Goal: Task Accomplishment & Management: Complete application form

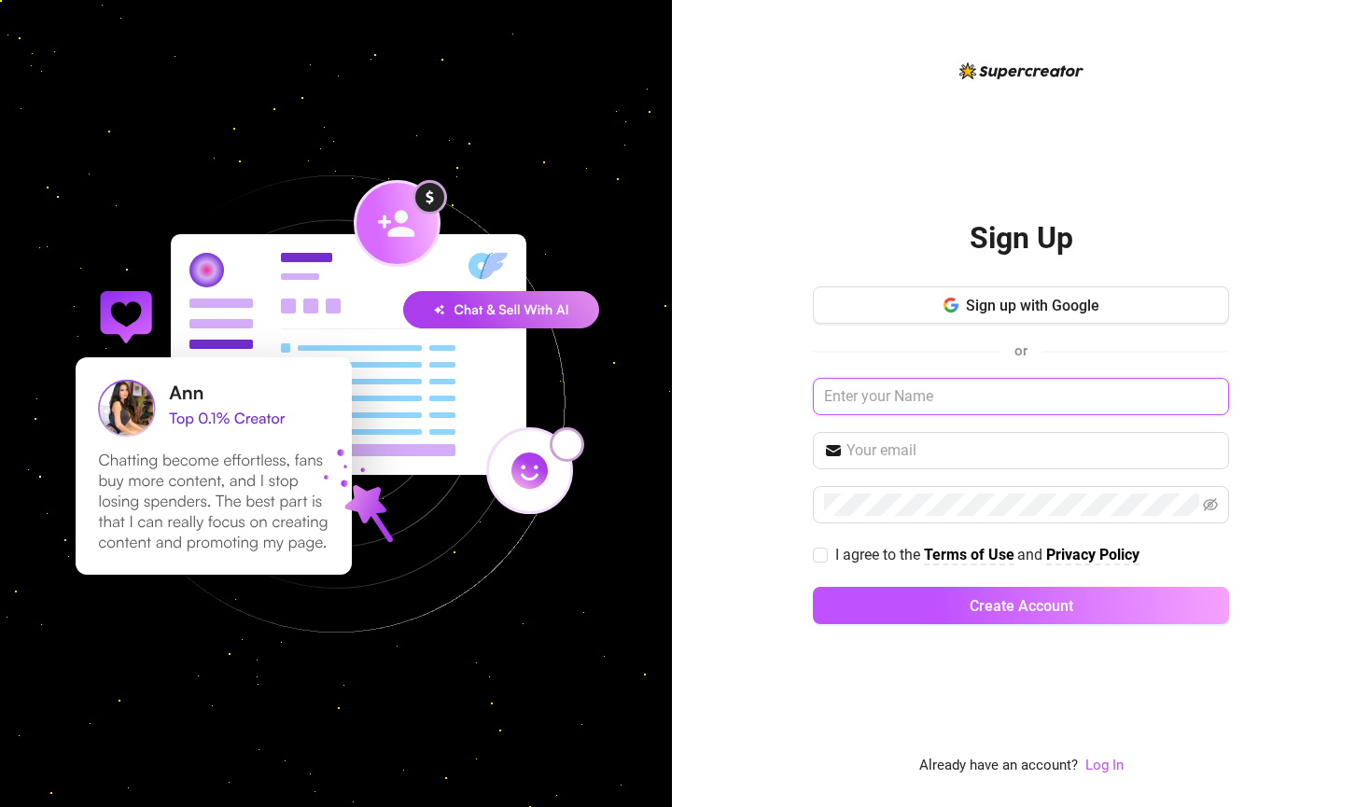
click at [1095, 386] on input "text" at bounding box center [1021, 396] width 416 height 37
type input "[PERSON_NAME]"
type input "[EMAIL_ADDRESS][DOMAIN_NAME]"
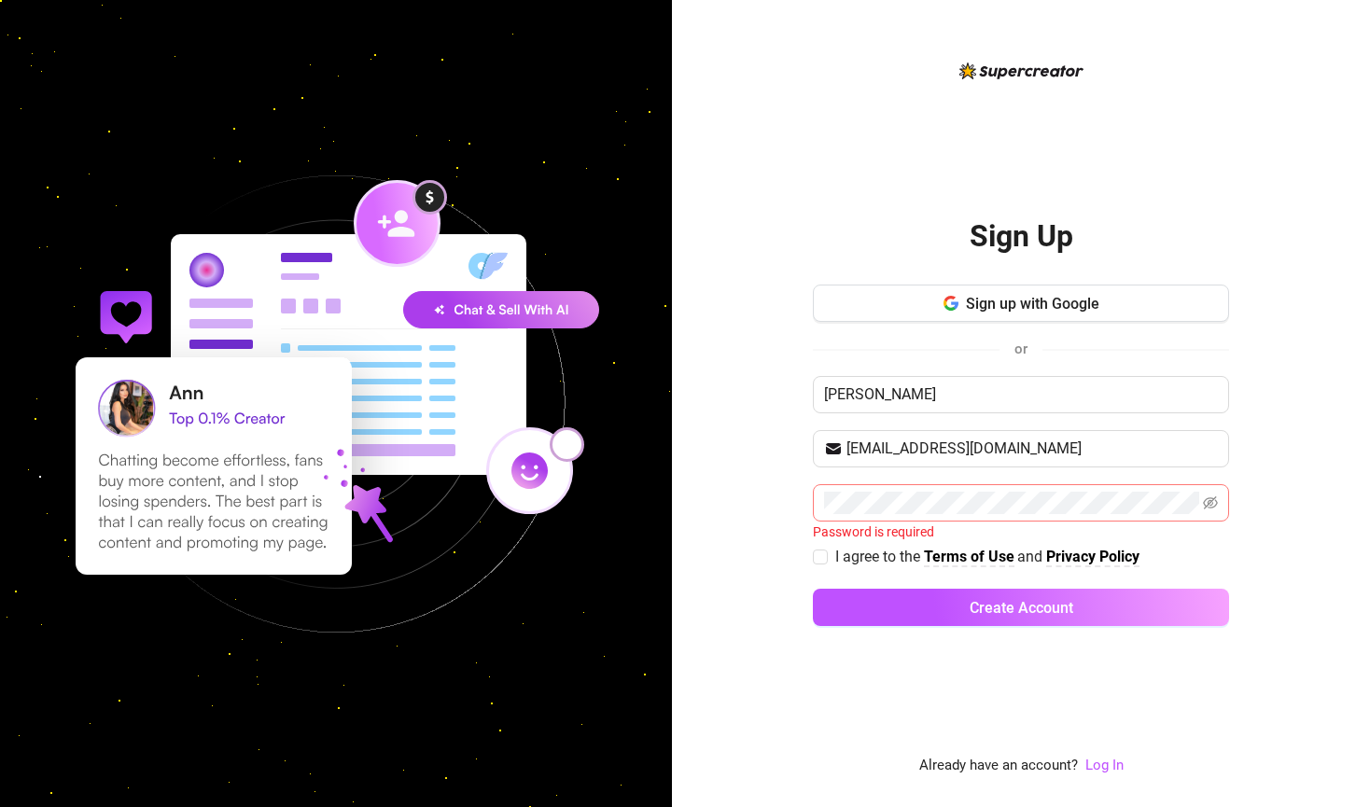
click at [1033, 516] on span at bounding box center [1021, 502] width 416 height 37
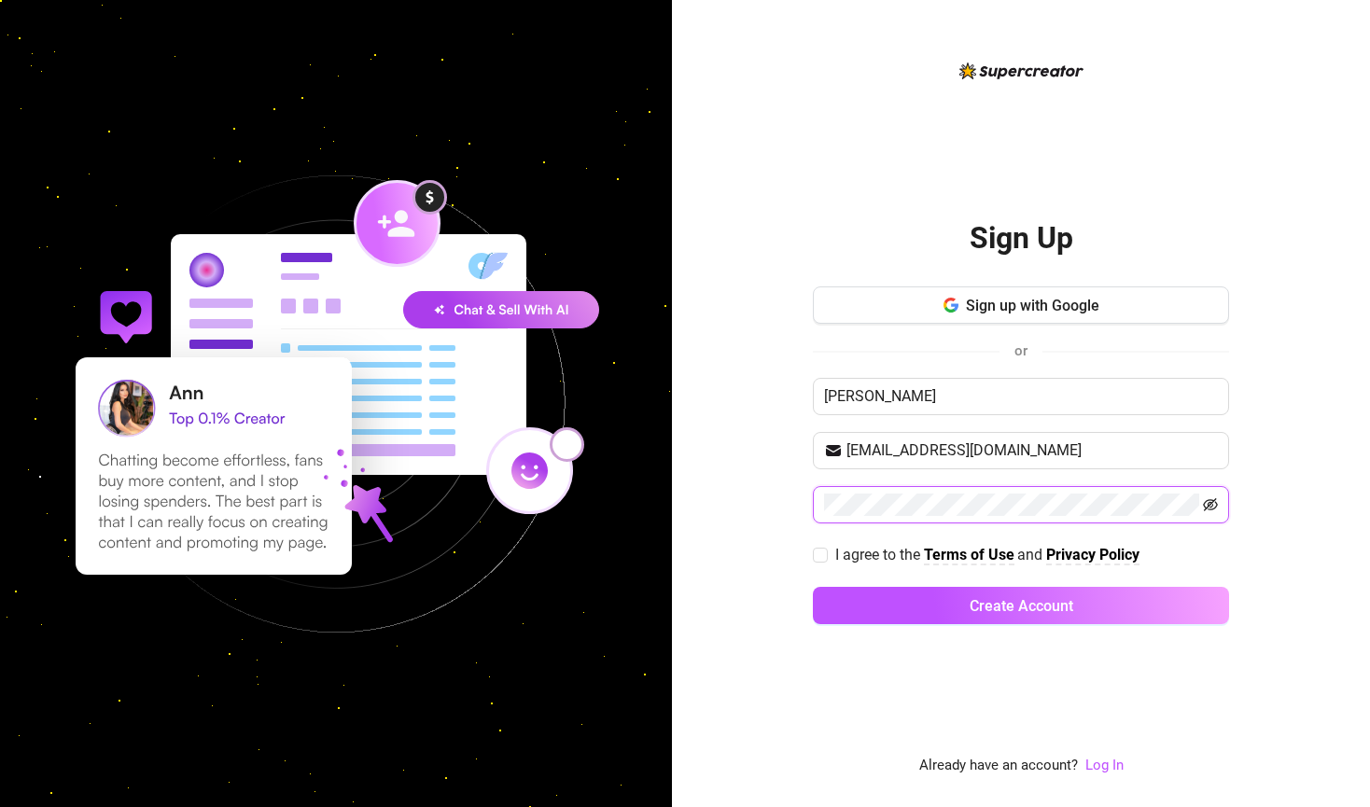
click at [1211, 498] on icon "eye-invisible" at bounding box center [1210, 505] width 15 height 15
click at [808, 509] on div "Sign Up Sign up with Google or [PERSON_NAME] [EMAIL_ADDRESS][DOMAIN_NAME] I agr…" at bounding box center [1021, 403] width 698 height 807
click at [846, 553] on span "I agree to the" at bounding box center [879, 555] width 89 height 18
click at [826, 553] on input "I agree to the Terms of Use and Privacy Policy" at bounding box center [819, 554] width 13 height 13
checkbox input "true"
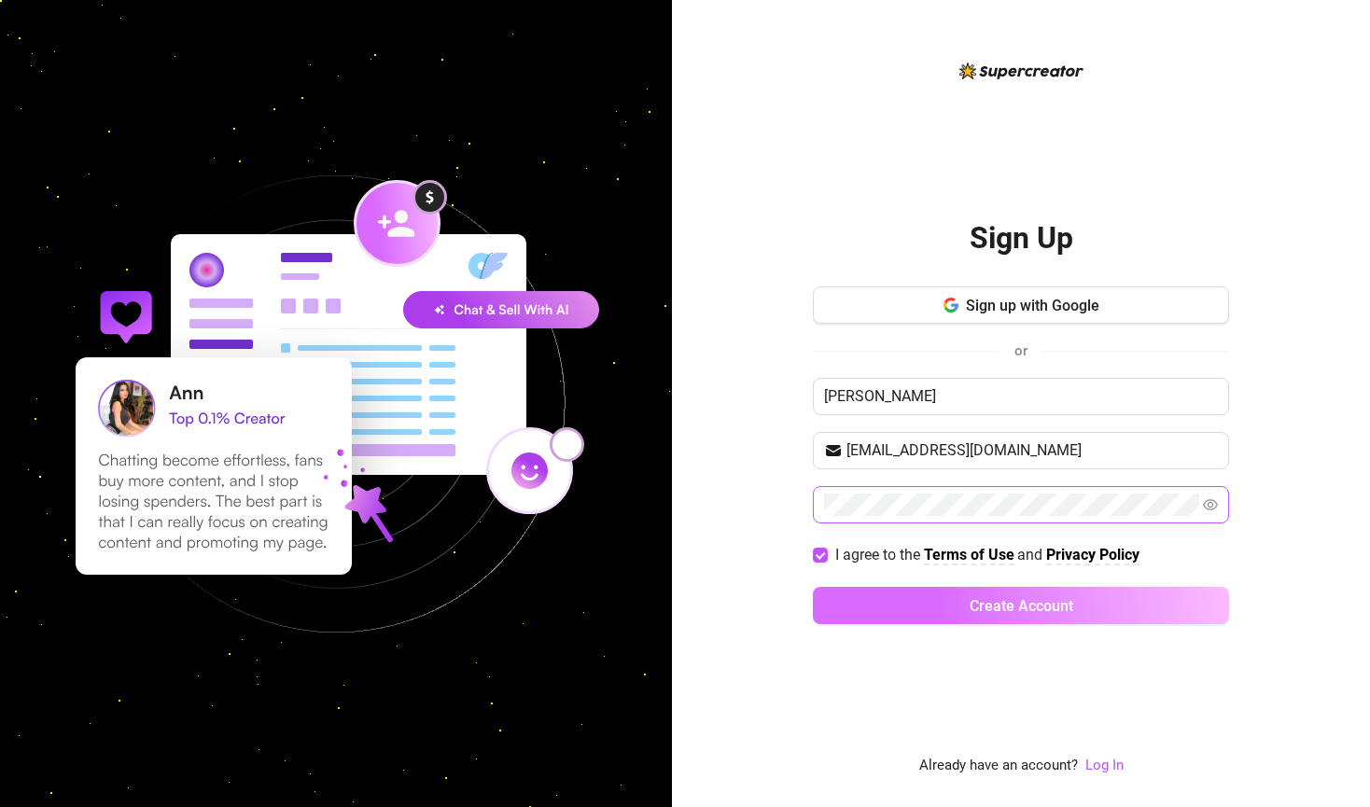
click at [910, 599] on button "Create Account" at bounding box center [1021, 605] width 416 height 37
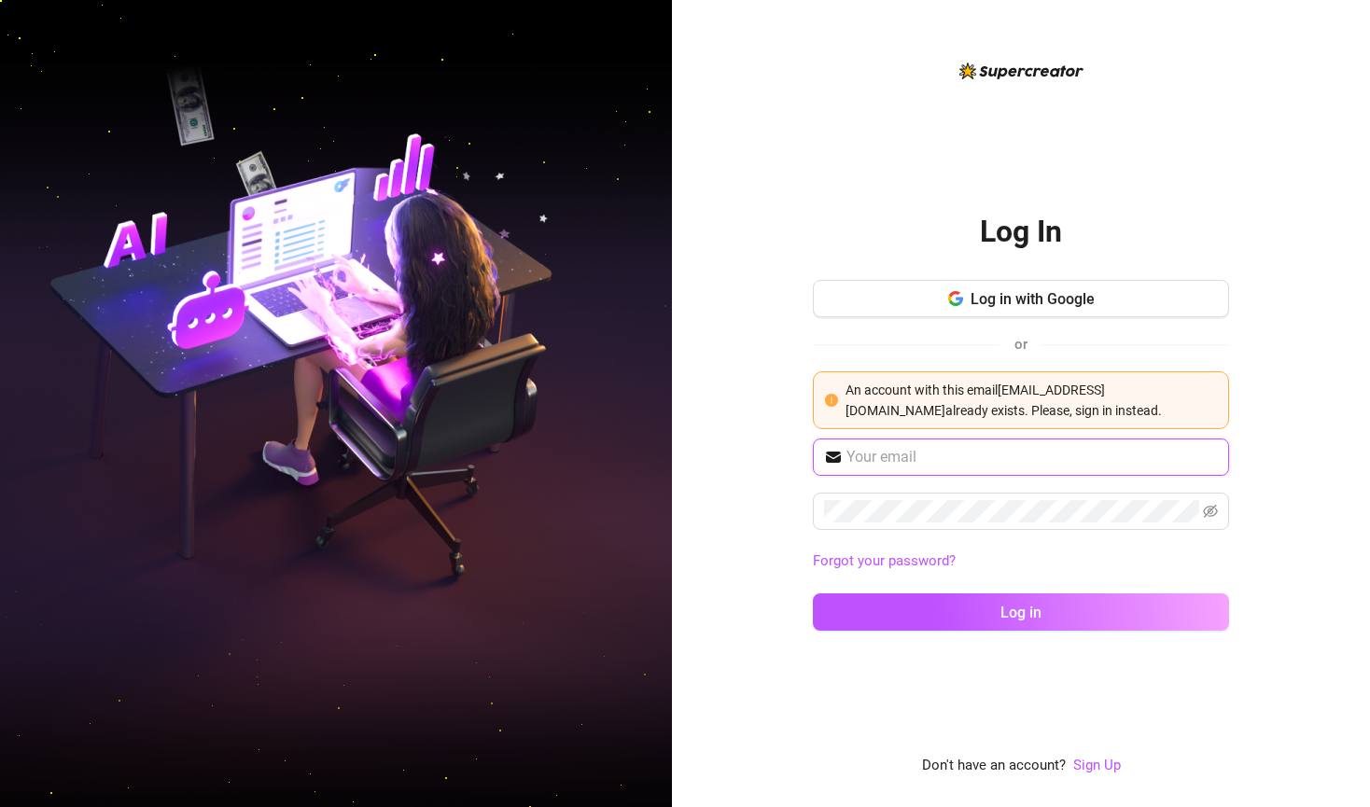
click at [948, 456] on input "text" at bounding box center [1033, 457] width 372 height 22
click at [727, 549] on div "Log In Log in with Google or An account with this email [EMAIL_ADDRESS][DOMAIN_…" at bounding box center [1021, 403] width 698 height 807
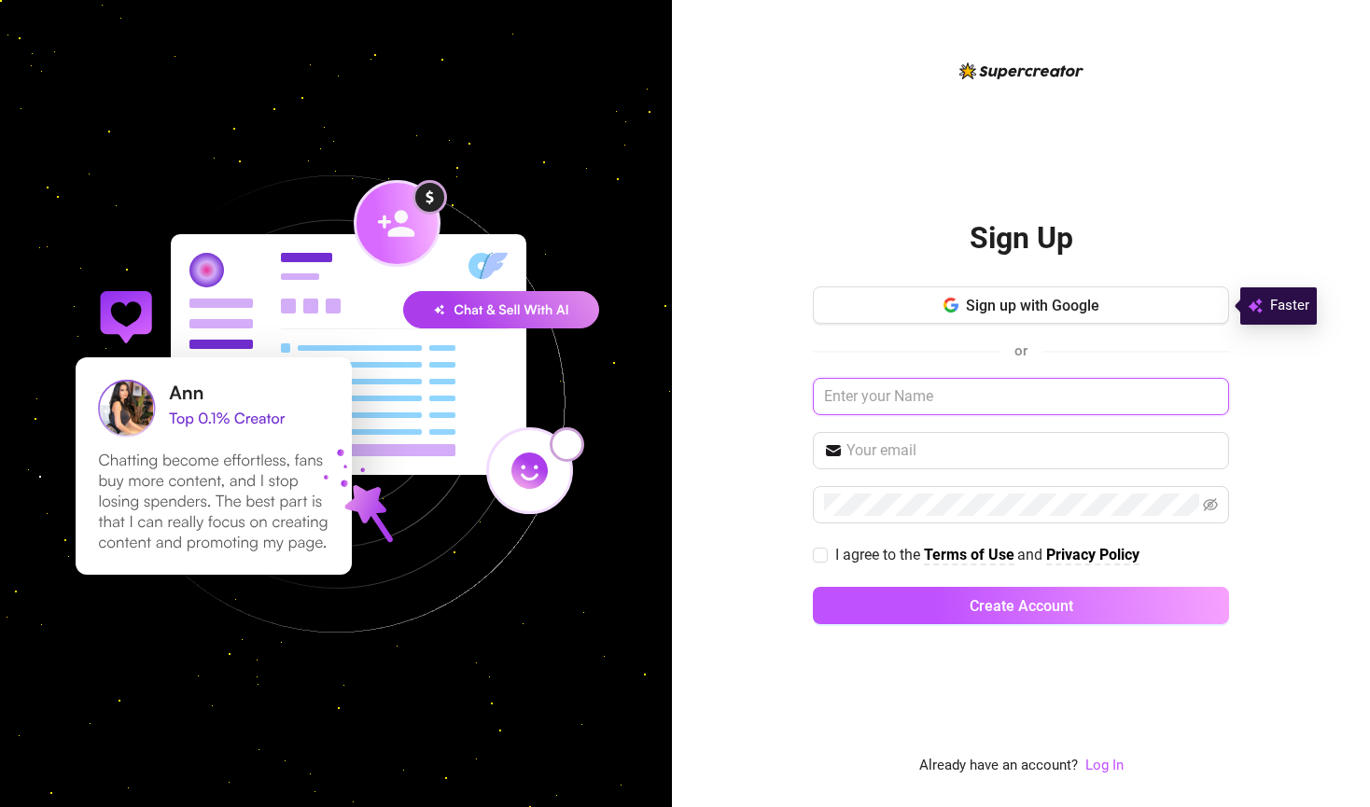
click at [966, 405] on input "text" at bounding box center [1021, 396] width 416 height 37
type input "[PERSON_NAME]"
click at [912, 474] on div "Sign up with Google or [PERSON_NAME] I agree to the Terms of Use and Privacy Po…" at bounding box center [1021, 464] width 416 height 355
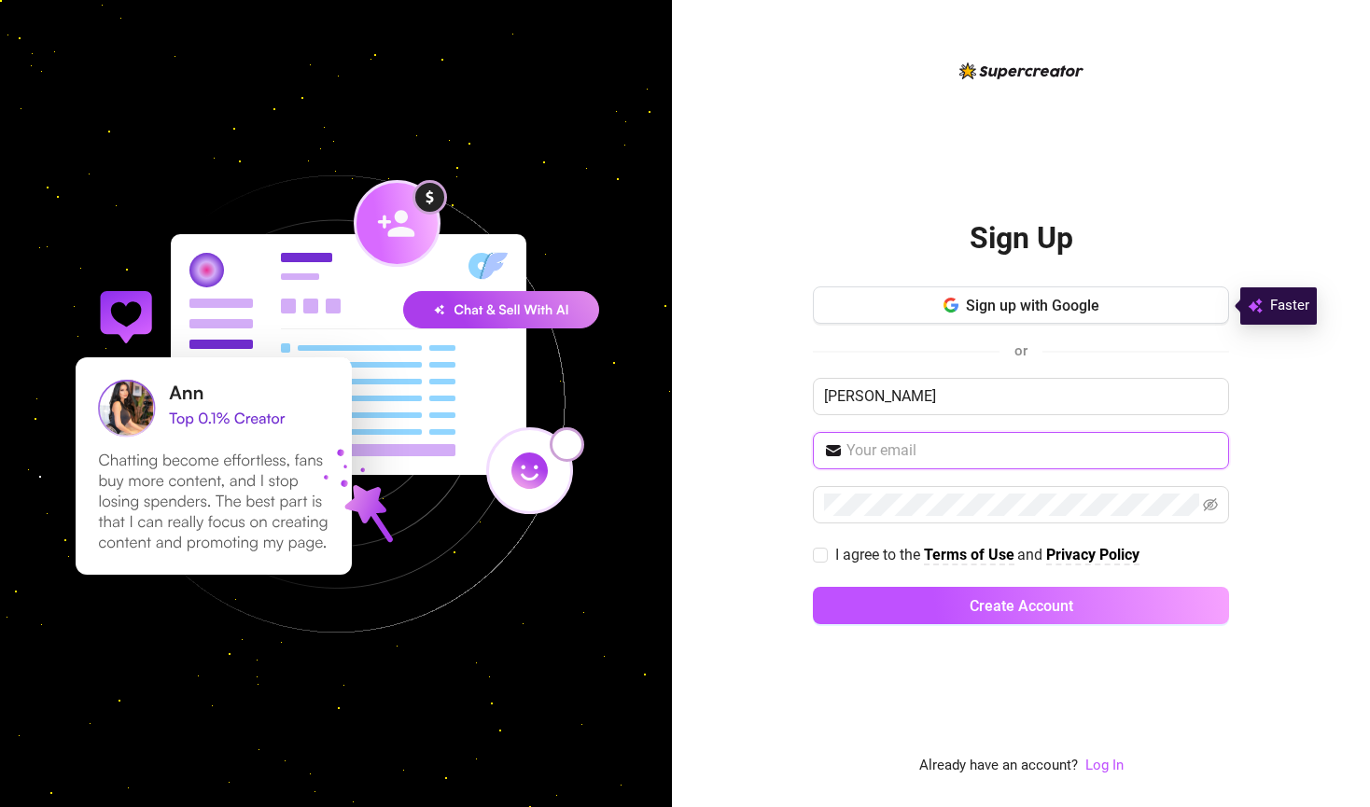
click at [912, 442] on input "text" at bounding box center [1033, 451] width 372 height 22
type input "[EMAIL_ADDRESS][DOMAIN_NAME]"
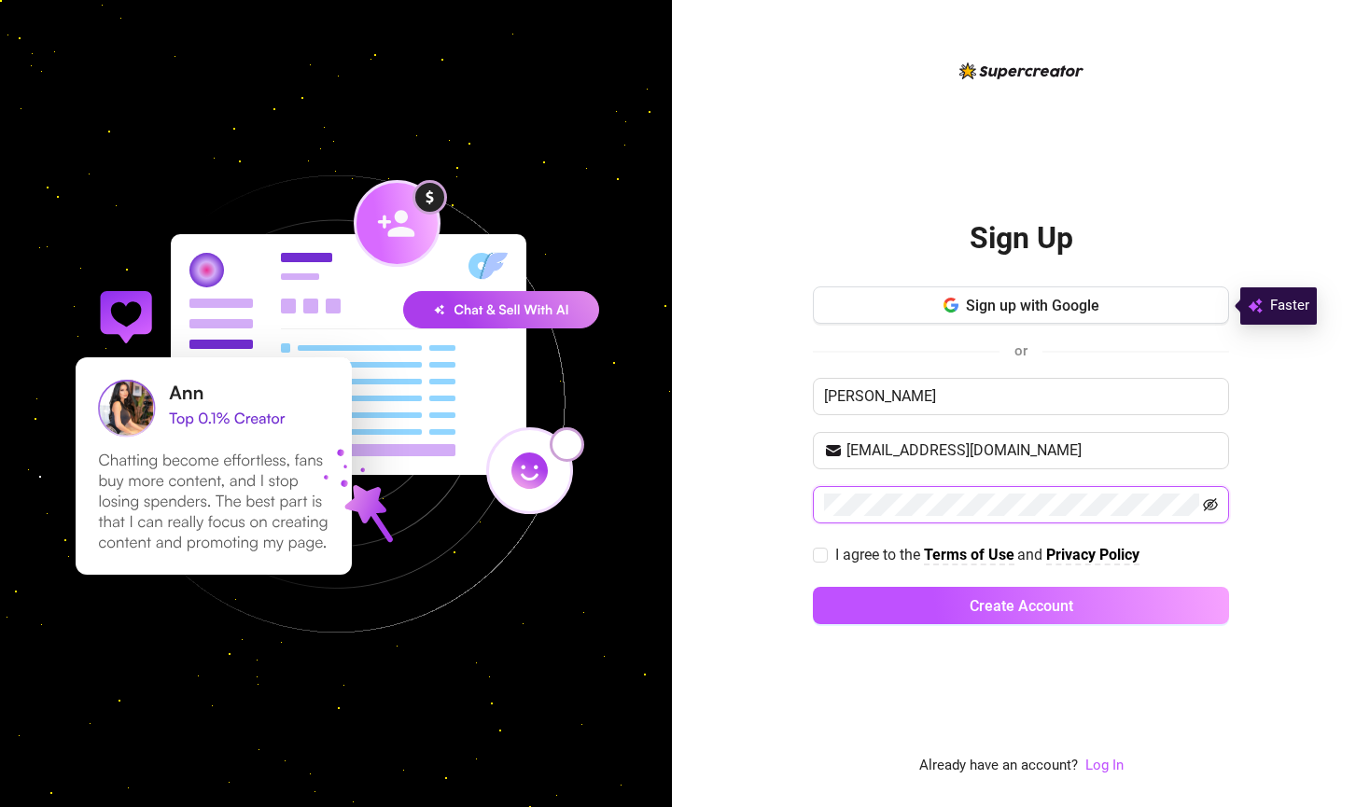
click at [1204, 504] on icon "eye-invisible" at bounding box center [1210, 504] width 15 height 13
click at [716, 501] on div "Sign Up Sign up with Google or [PERSON_NAME] [EMAIL_ADDRESS][DOMAIN_NAME] I agr…" at bounding box center [1021, 403] width 698 height 807
click at [826, 552] on span at bounding box center [820, 555] width 15 height 15
click at [826, 552] on input "I agree to the Terms of Use and Privacy Policy" at bounding box center [819, 554] width 13 height 13
checkbox input "true"
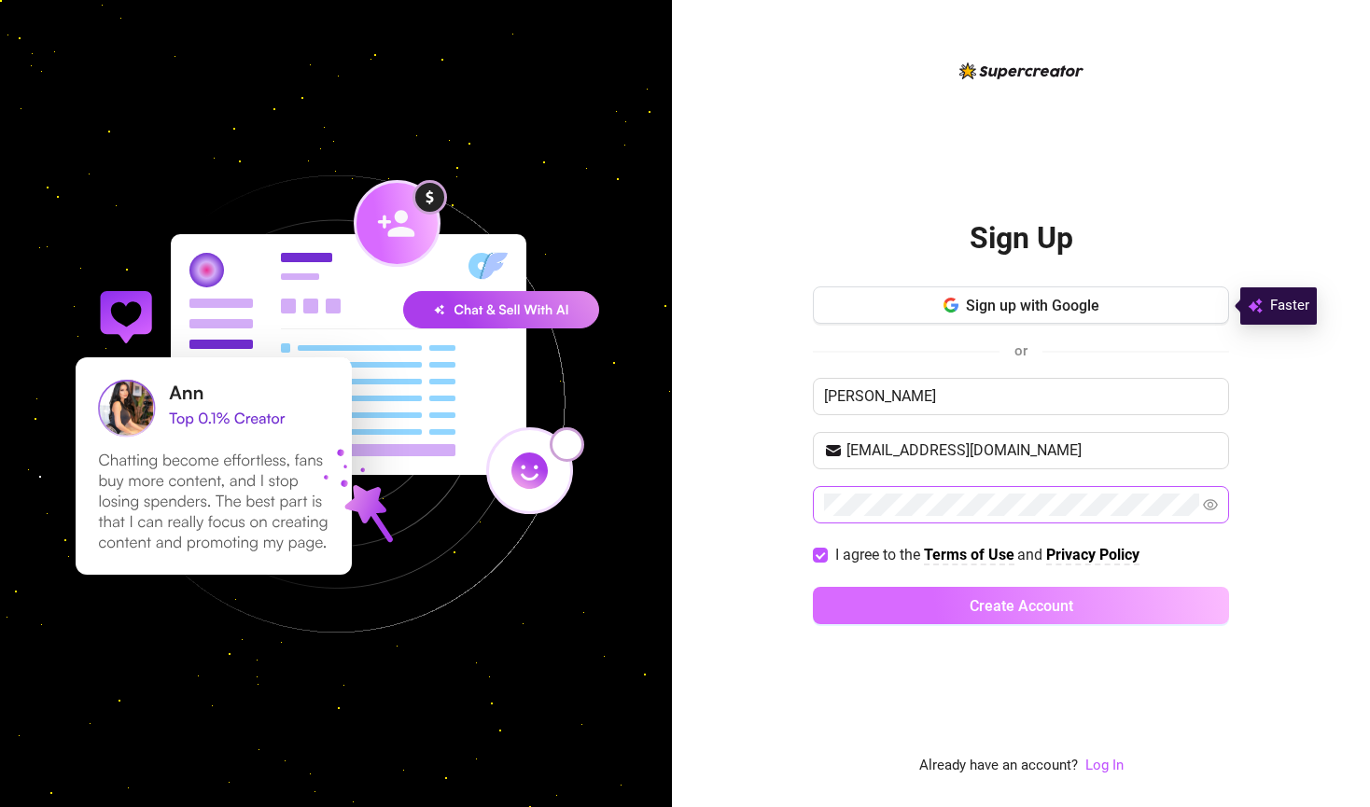
click at [910, 600] on button "Create Account" at bounding box center [1021, 605] width 416 height 37
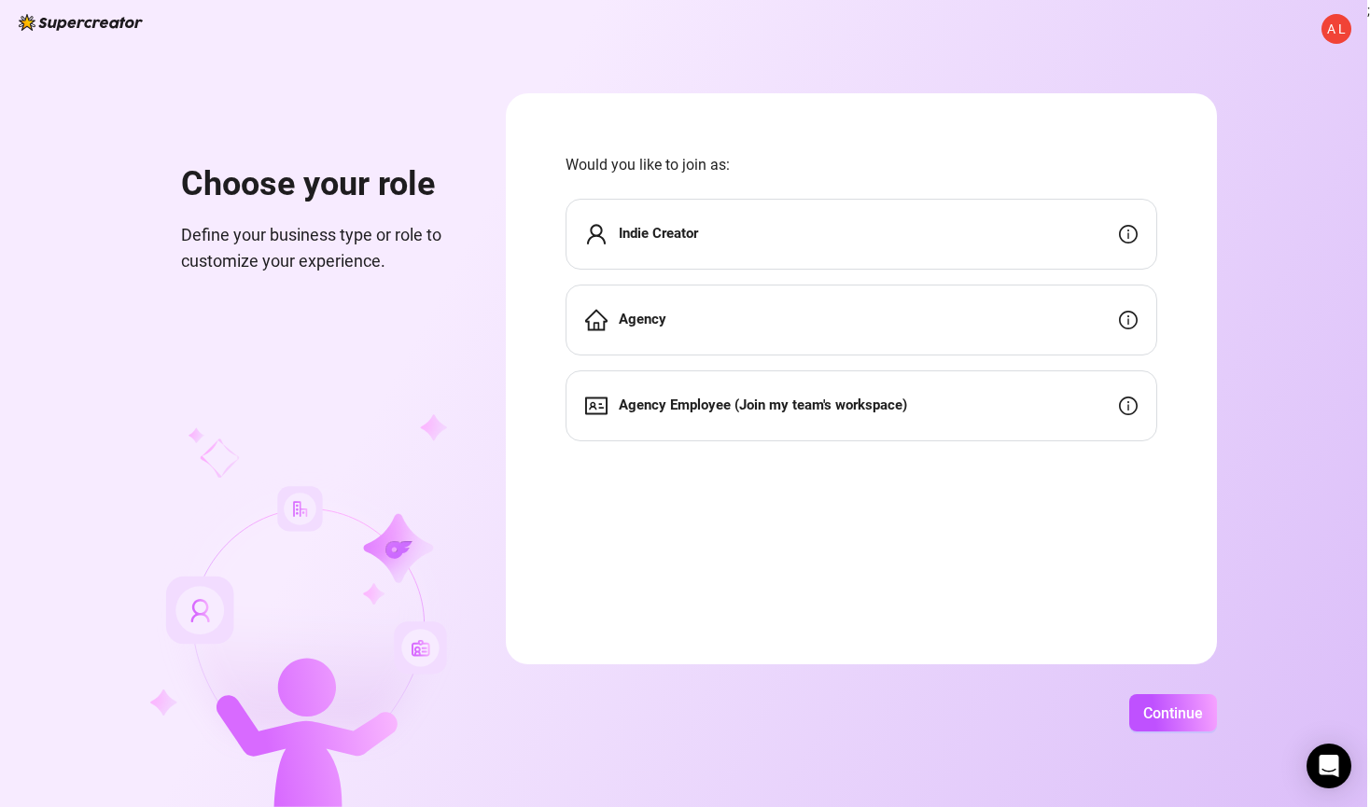
click at [802, 235] on div "Indie Creator" at bounding box center [862, 234] width 592 height 71
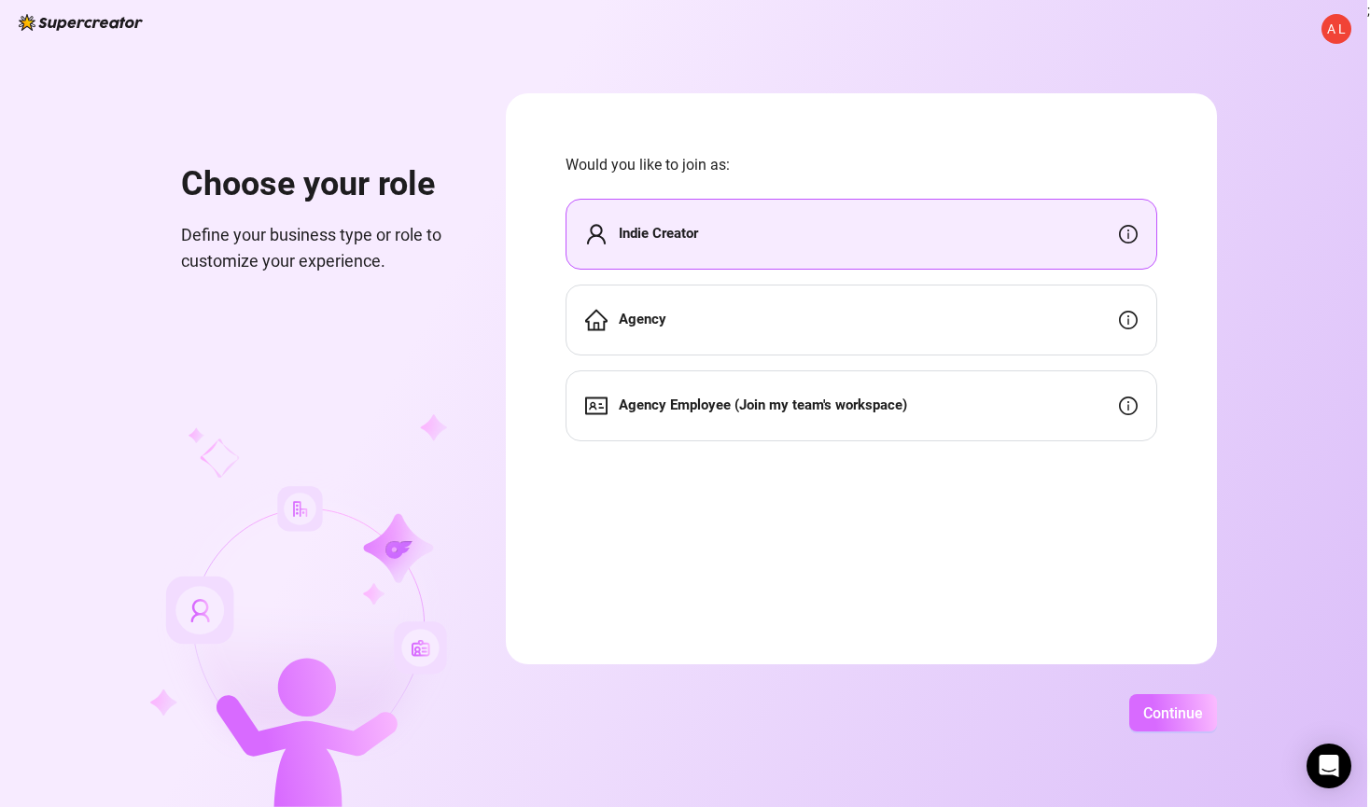
click at [1183, 706] on span "Continue" at bounding box center [1174, 714] width 60 height 18
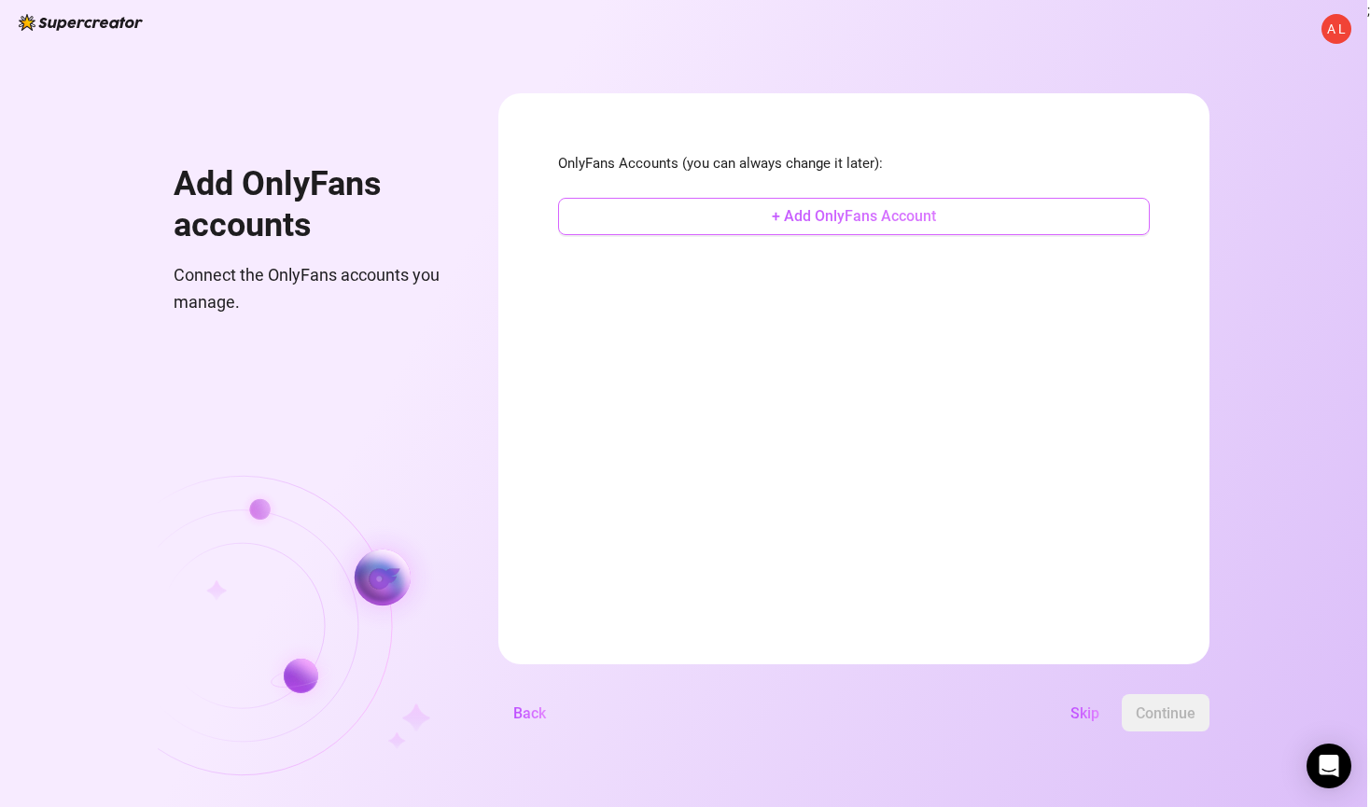
click at [846, 224] on span "+ Add OnlyFans Account" at bounding box center [854, 216] width 164 height 18
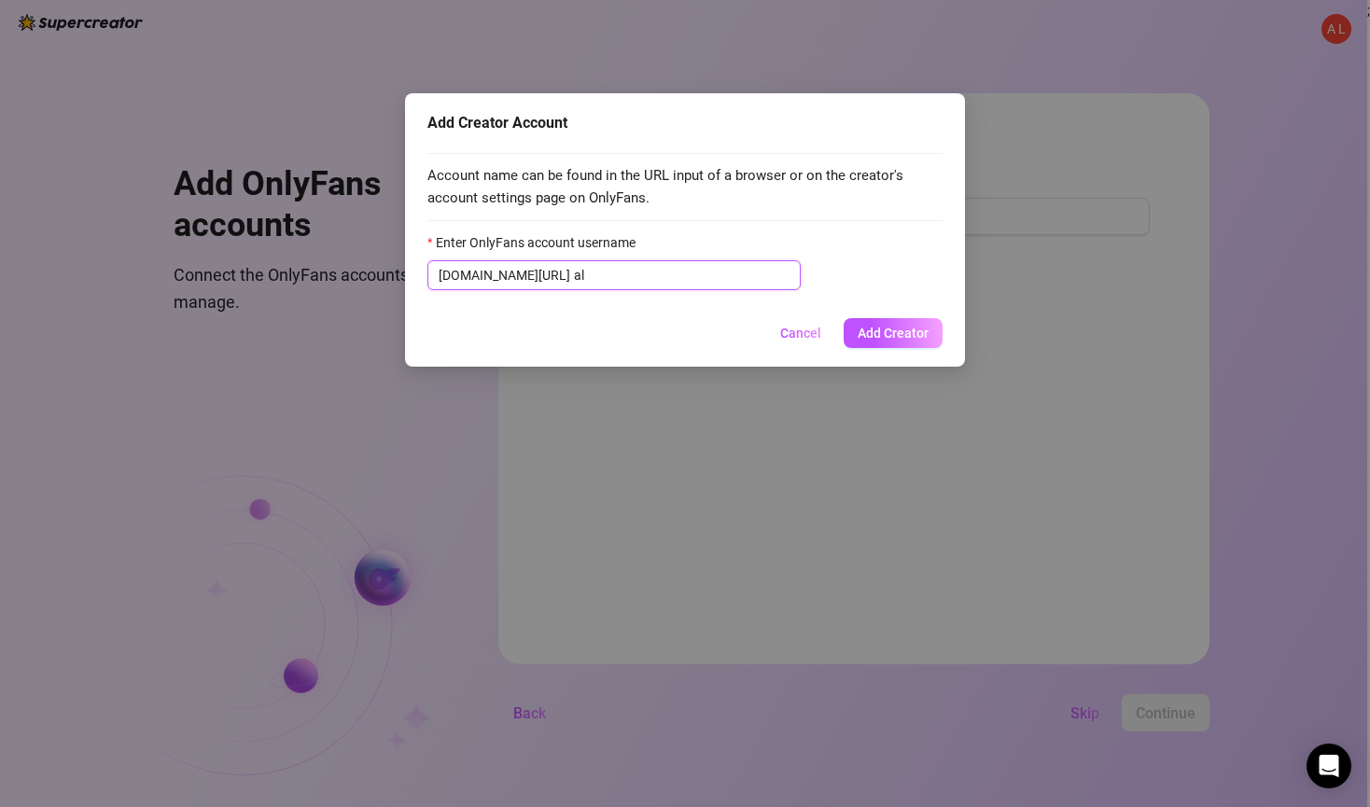
type input "a"
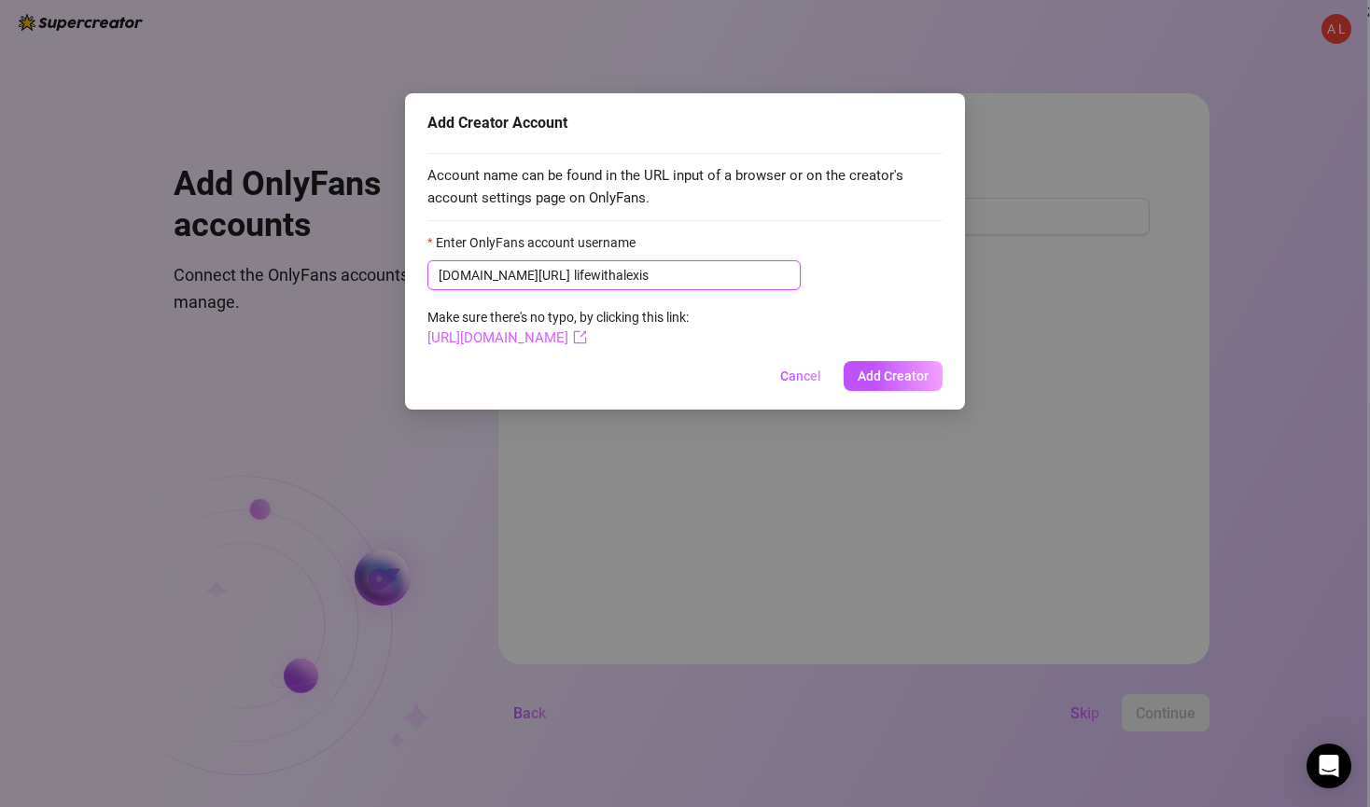
type input "lifewithalexis"
click at [587, 339] on link "[URL][DOMAIN_NAME]" at bounding box center [508, 338] width 160 height 17
click at [878, 372] on span "Add Creator" at bounding box center [893, 376] width 71 height 15
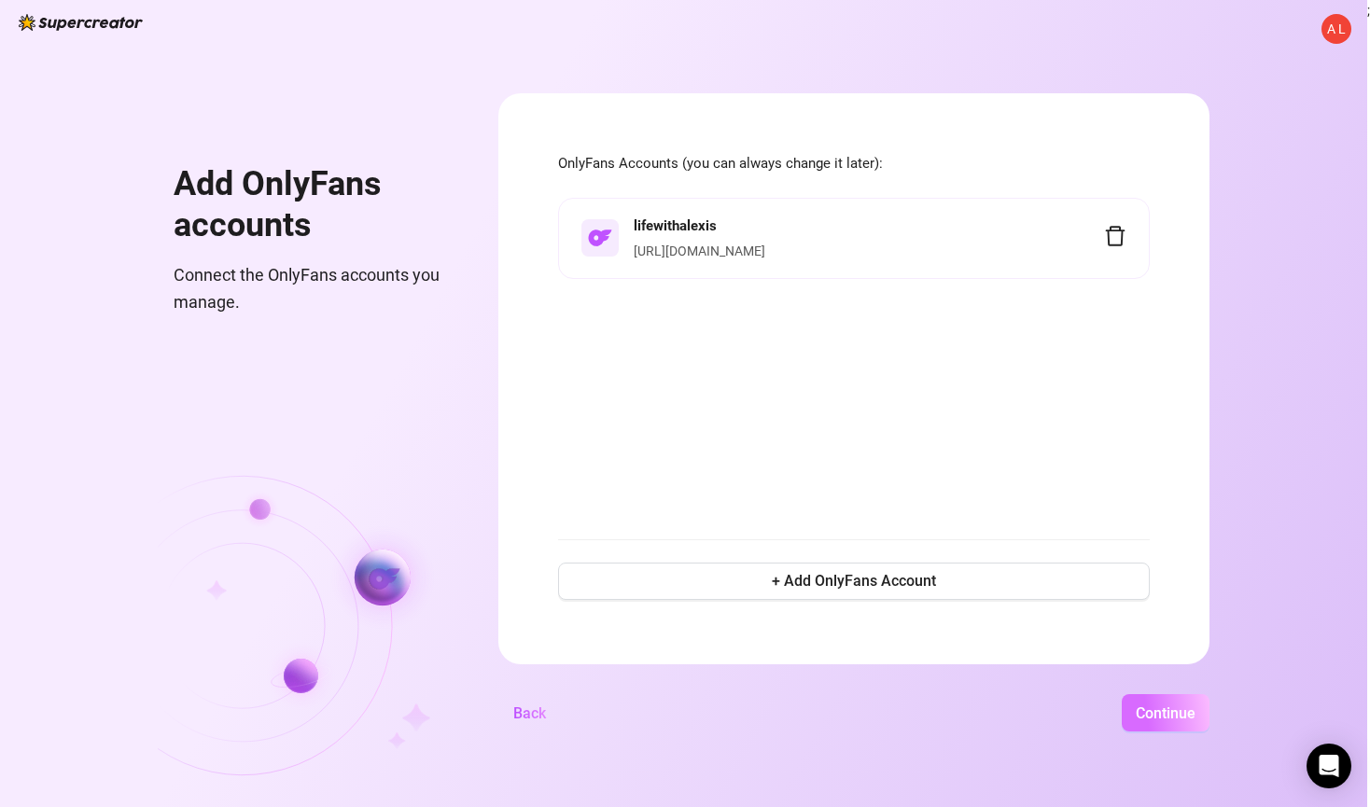
click at [1166, 711] on span "Continue" at bounding box center [1166, 714] width 60 height 18
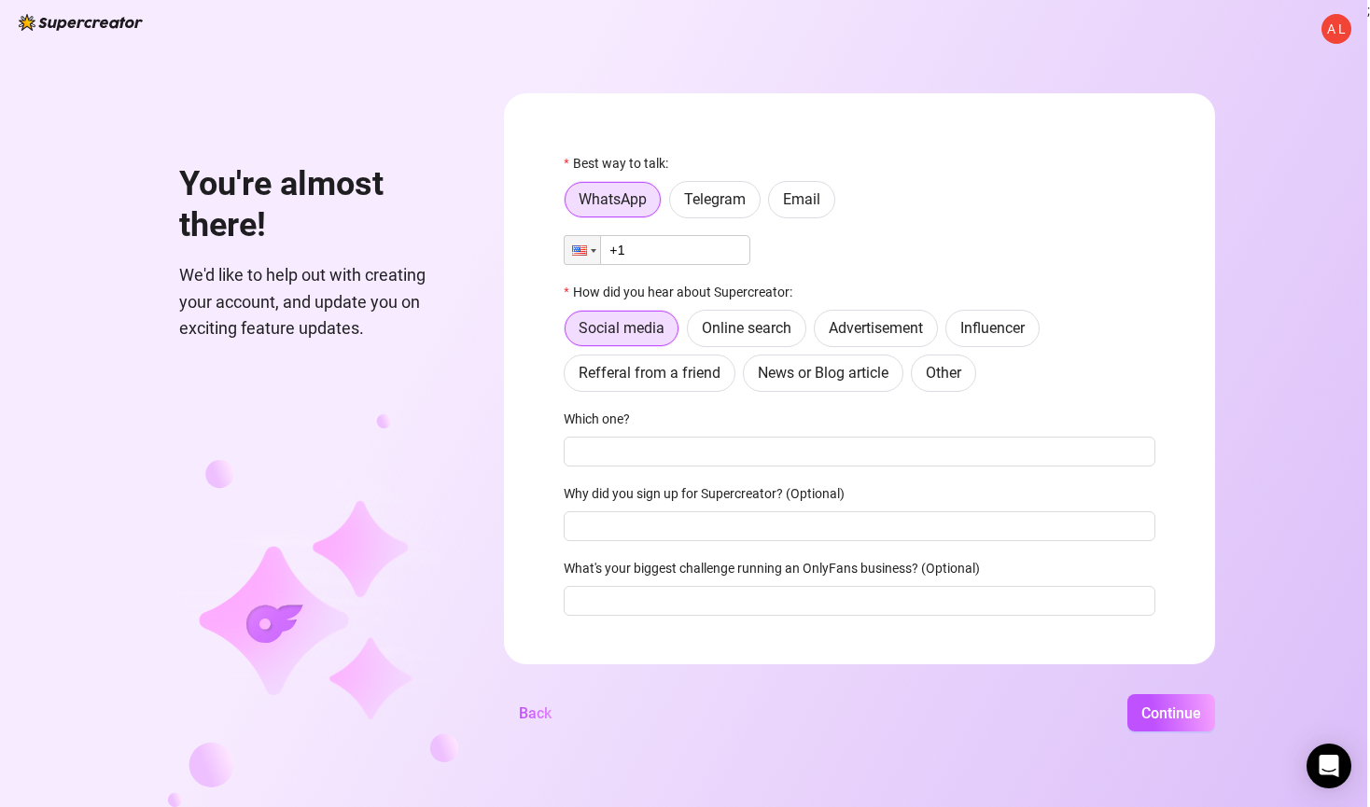
click at [654, 246] on input "+1" at bounding box center [657, 250] width 187 height 30
type input "[PHONE_NUMBER]"
click at [774, 326] on span "Online search" at bounding box center [747, 328] width 90 height 18
click at [693, 333] on input "Online search" at bounding box center [693, 333] width 0 height 0
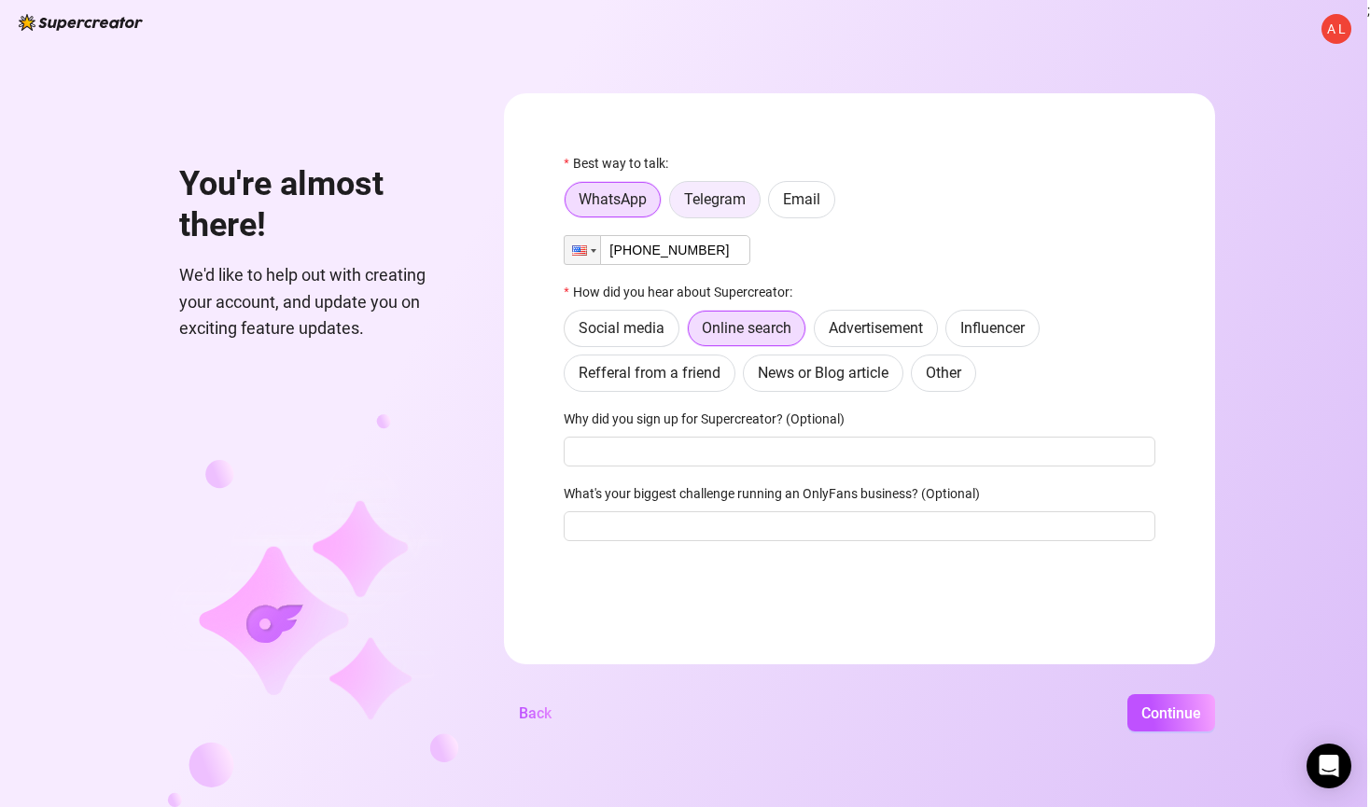
click at [739, 202] on span "Telegram" at bounding box center [715, 199] width 62 height 18
click at [675, 204] on input "Telegram" at bounding box center [675, 204] width 0 height 0
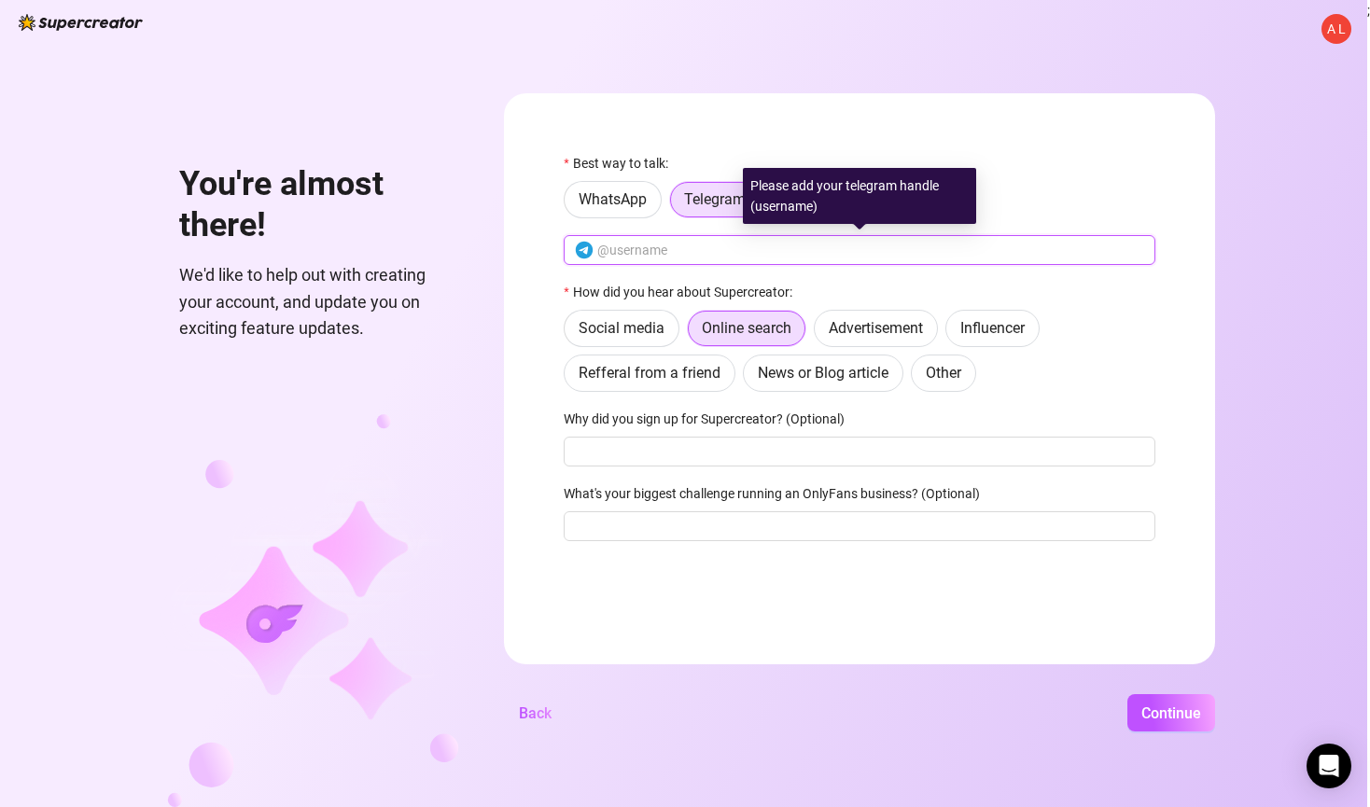
click at [692, 255] on input "text" at bounding box center [870, 250] width 547 height 21
click at [793, 247] on input "text" at bounding box center [870, 250] width 547 height 21
click at [713, 134] on form "Best way to talk: WhatsApp Telegram Email How did you hear about Supercreator: …" at bounding box center [859, 378] width 711 height 571
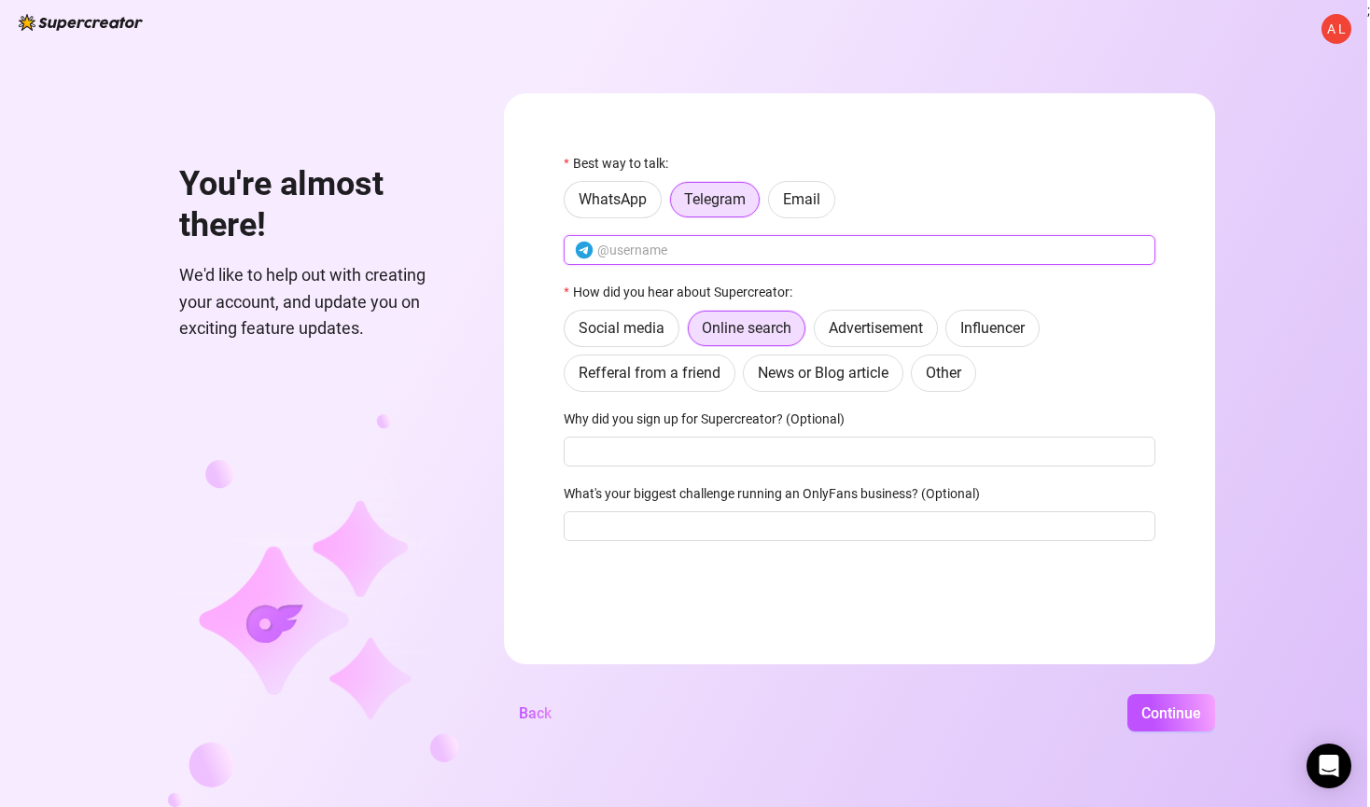
click at [689, 256] on input "text" at bounding box center [870, 250] width 547 height 21
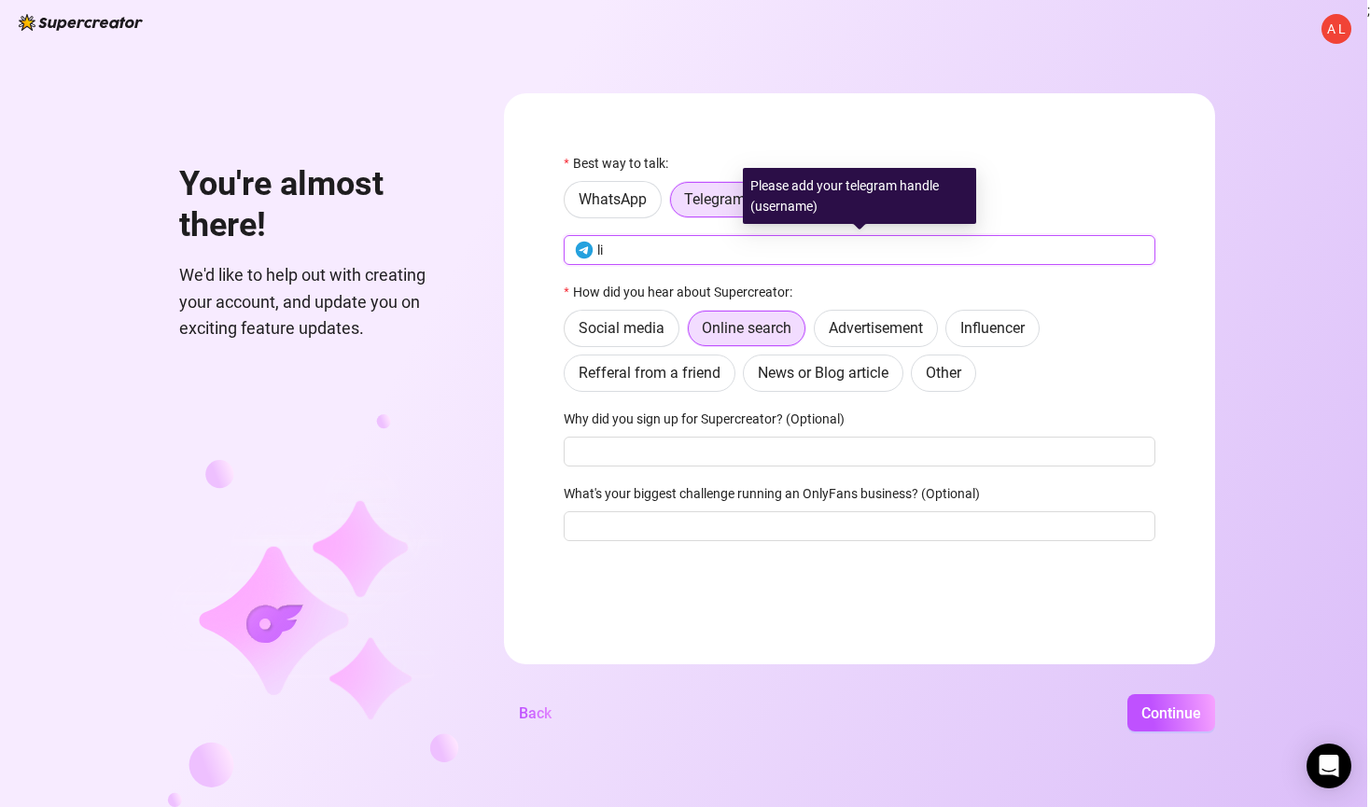
type input "l"
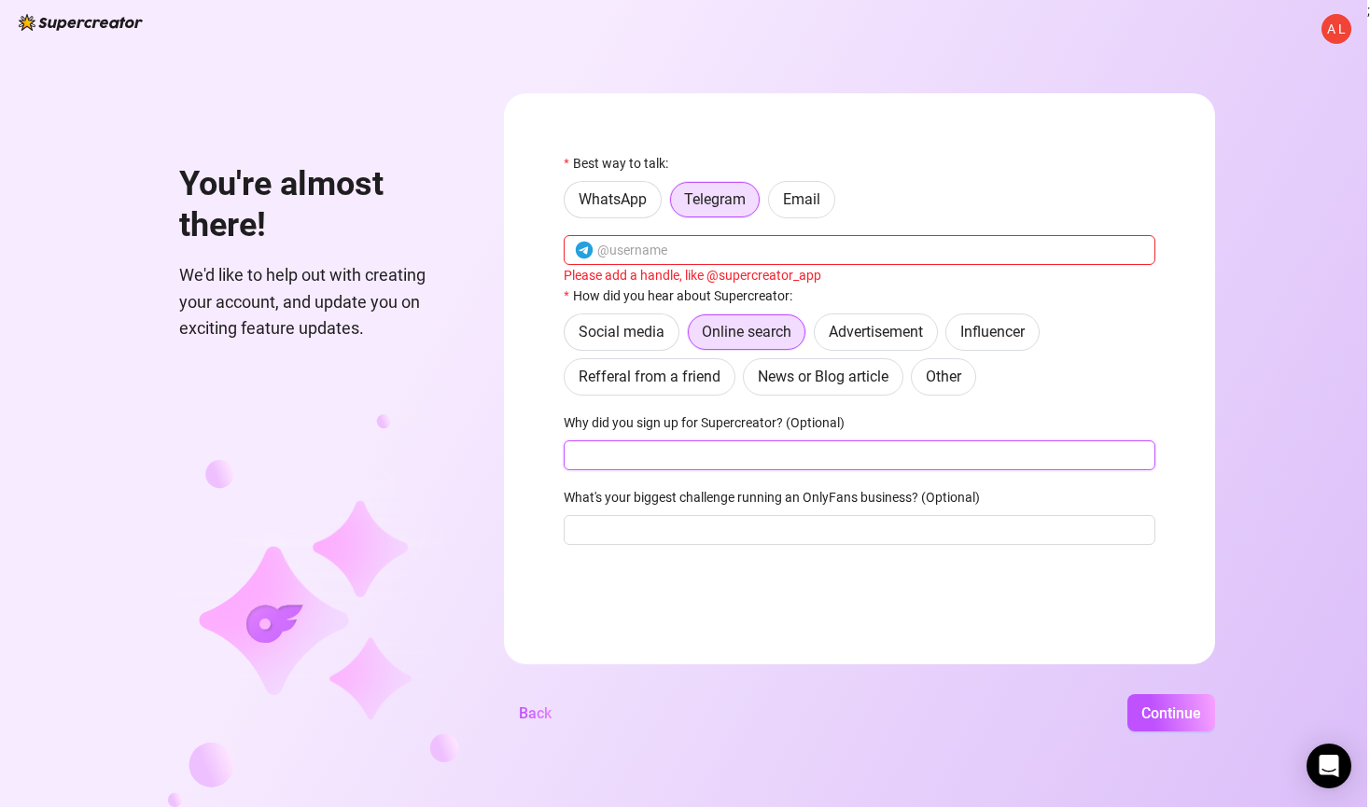
click at [693, 462] on input "Why did you sign up for Supercreator? (Optional)" at bounding box center [860, 456] width 592 height 30
type input "Optimize workflow"
click at [635, 246] on input "text" at bounding box center [870, 250] width 547 height 21
click at [698, 140] on form "Best way to talk: WhatsApp Telegram Email Please add a handle, like @supercreat…" at bounding box center [859, 378] width 711 height 571
click at [633, 204] on span "WhatsApp" at bounding box center [613, 199] width 68 height 18
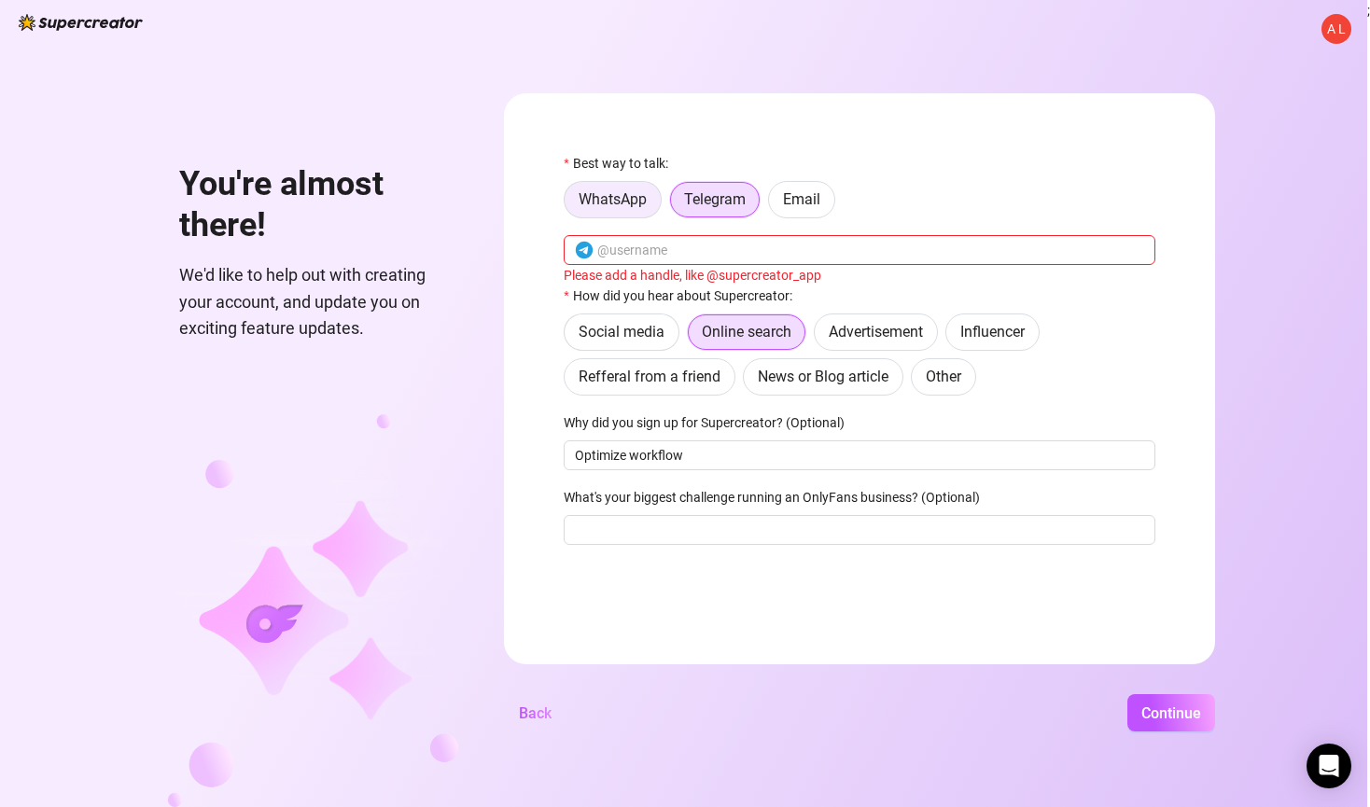
click at [569, 204] on input "WhatsApp" at bounding box center [569, 204] width 0 height 0
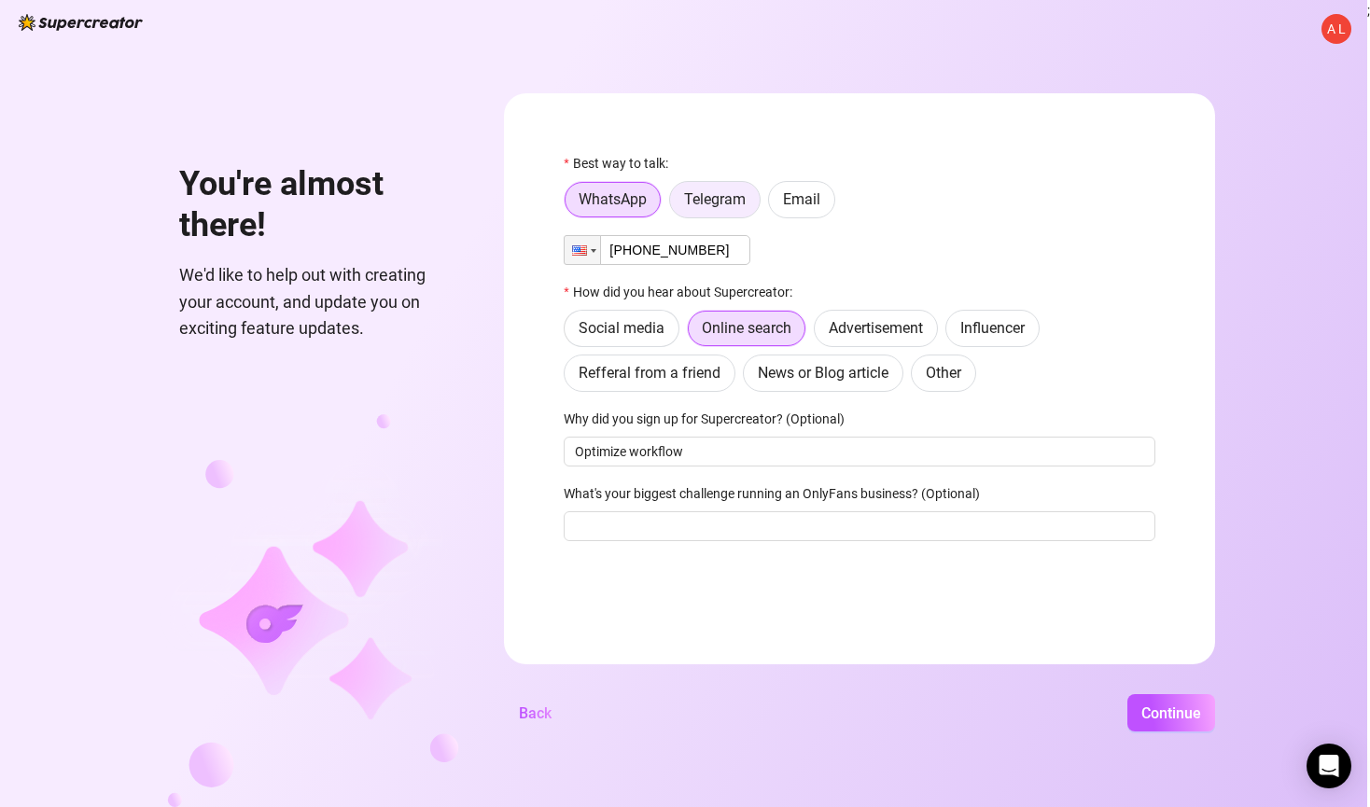
click at [700, 202] on span "Telegram" at bounding box center [715, 199] width 62 height 18
click at [675, 204] on input "Telegram" at bounding box center [675, 204] width 0 height 0
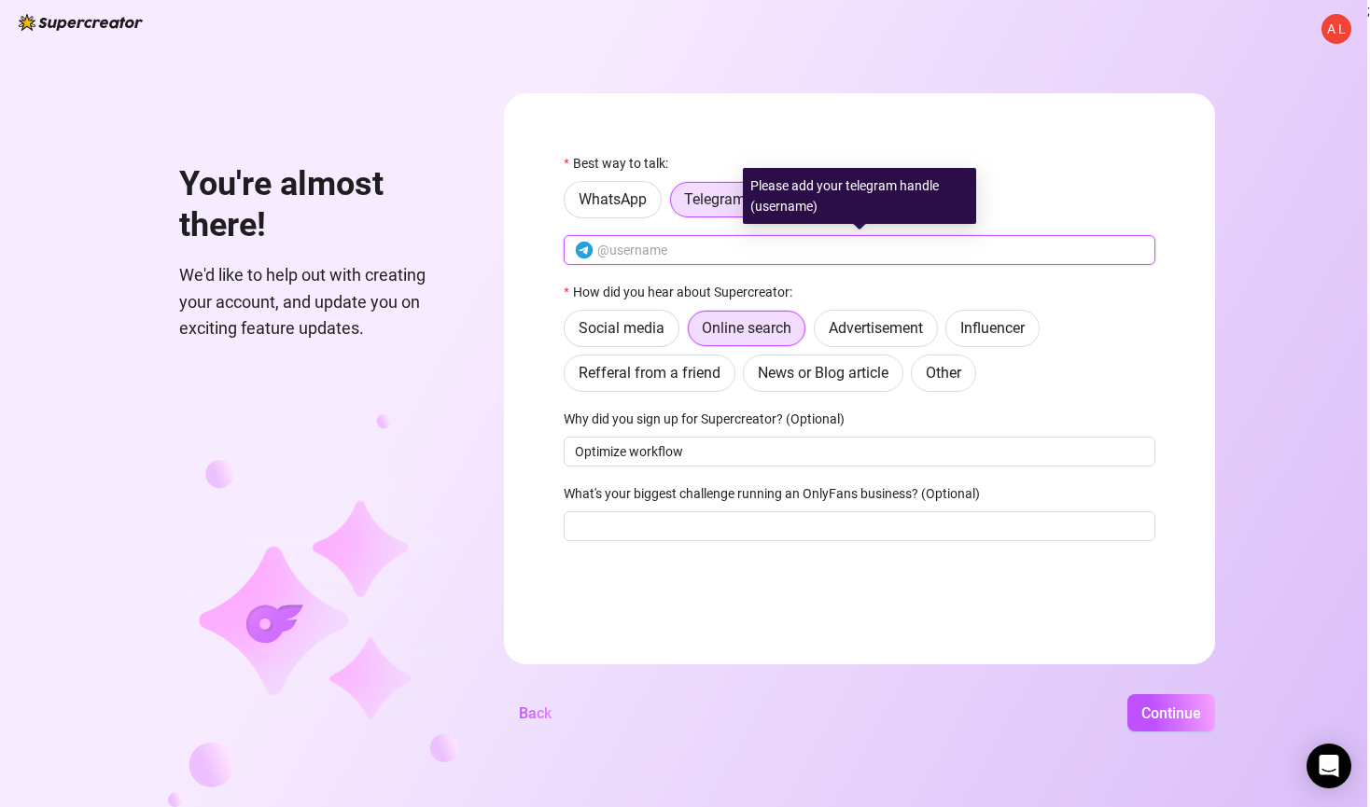
click at [687, 248] on input "text" at bounding box center [870, 250] width 547 height 21
type input "j"
drag, startPoint x: 653, startPoint y: 253, endPoint x: 551, endPoint y: 252, distance: 102.7
click at [551, 252] on form "Best way to talk: WhatsApp Telegram Email lifewith_a How did you hear about Sup…" at bounding box center [859, 378] width 711 height 571
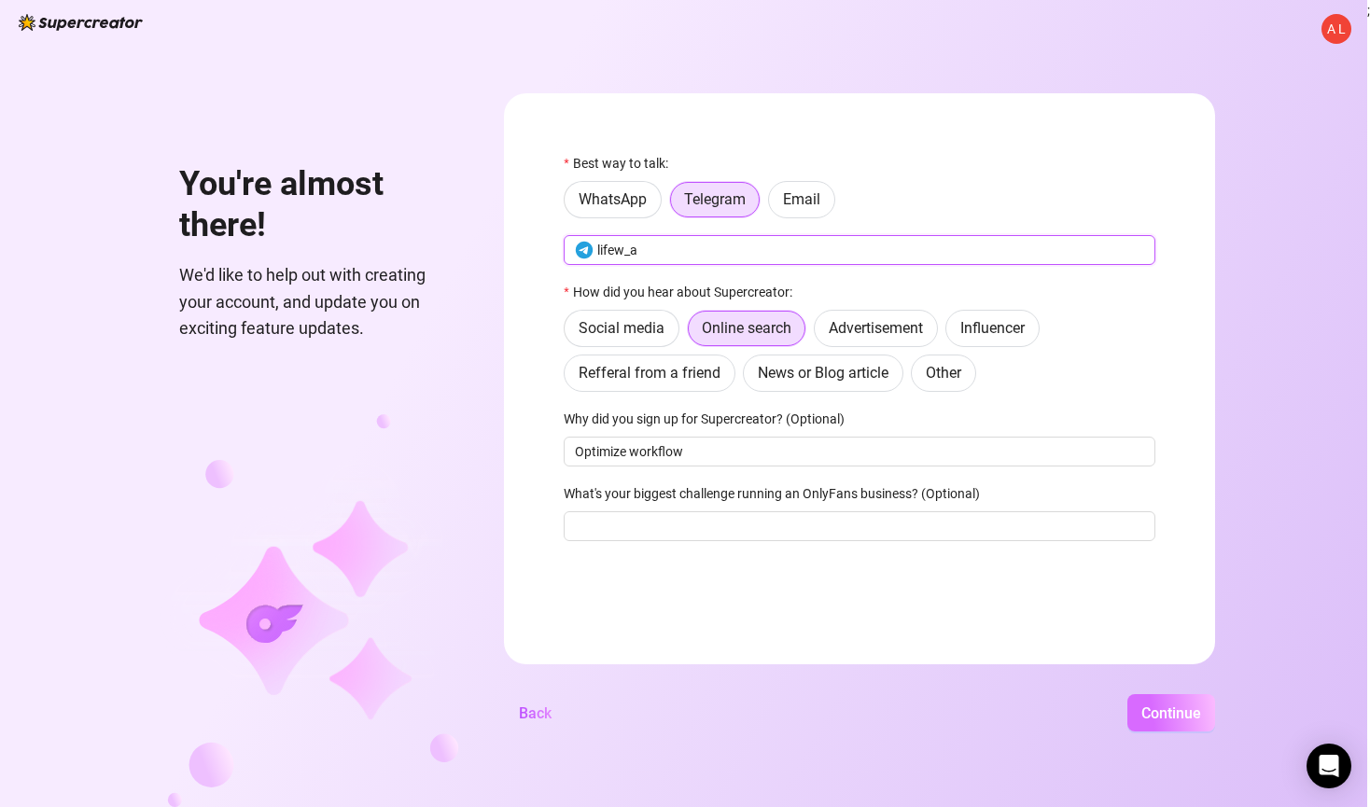
type input "lifew_a"
click at [1188, 716] on span "Continue" at bounding box center [1172, 714] width 60 height 18
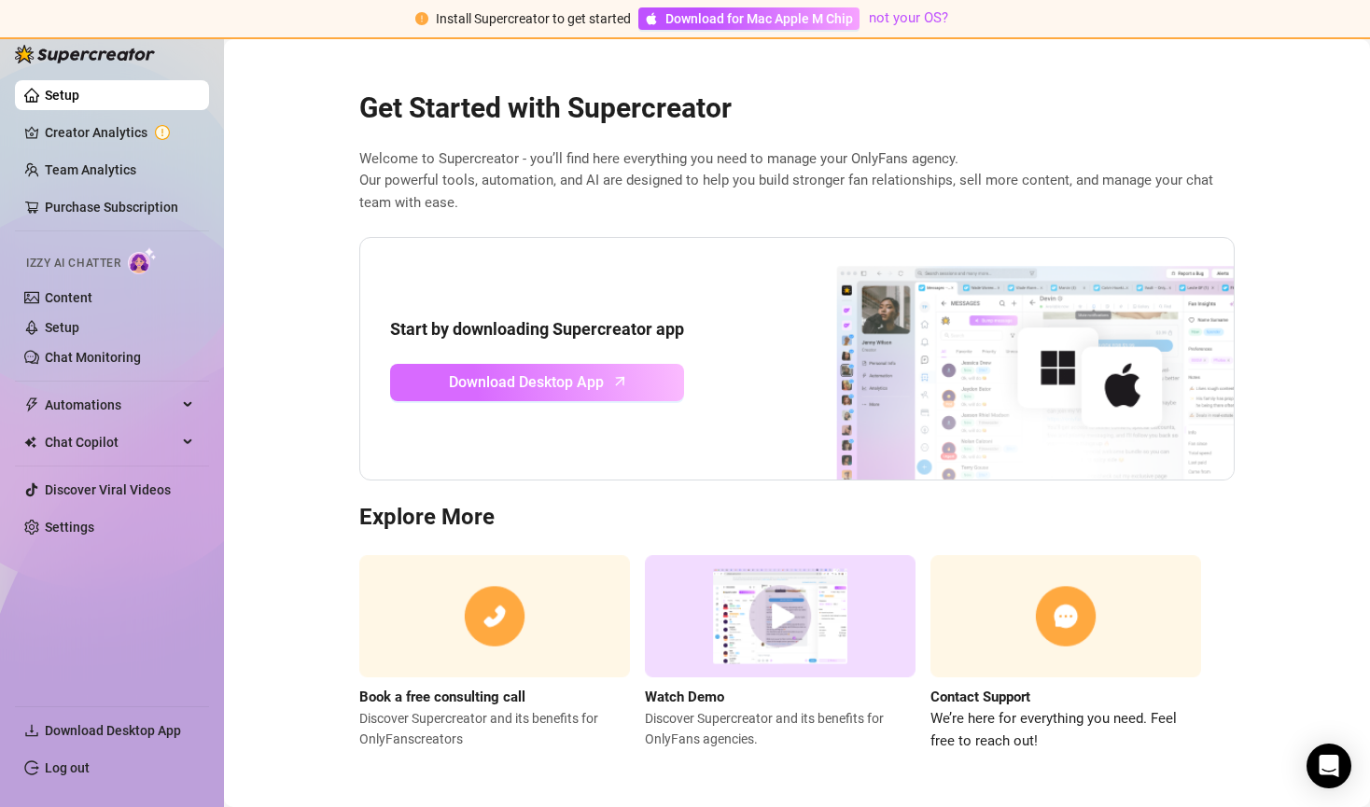
click at [579, 377] on span "Download Desktop App" at bounding box center [526, 382] width 155 height 23
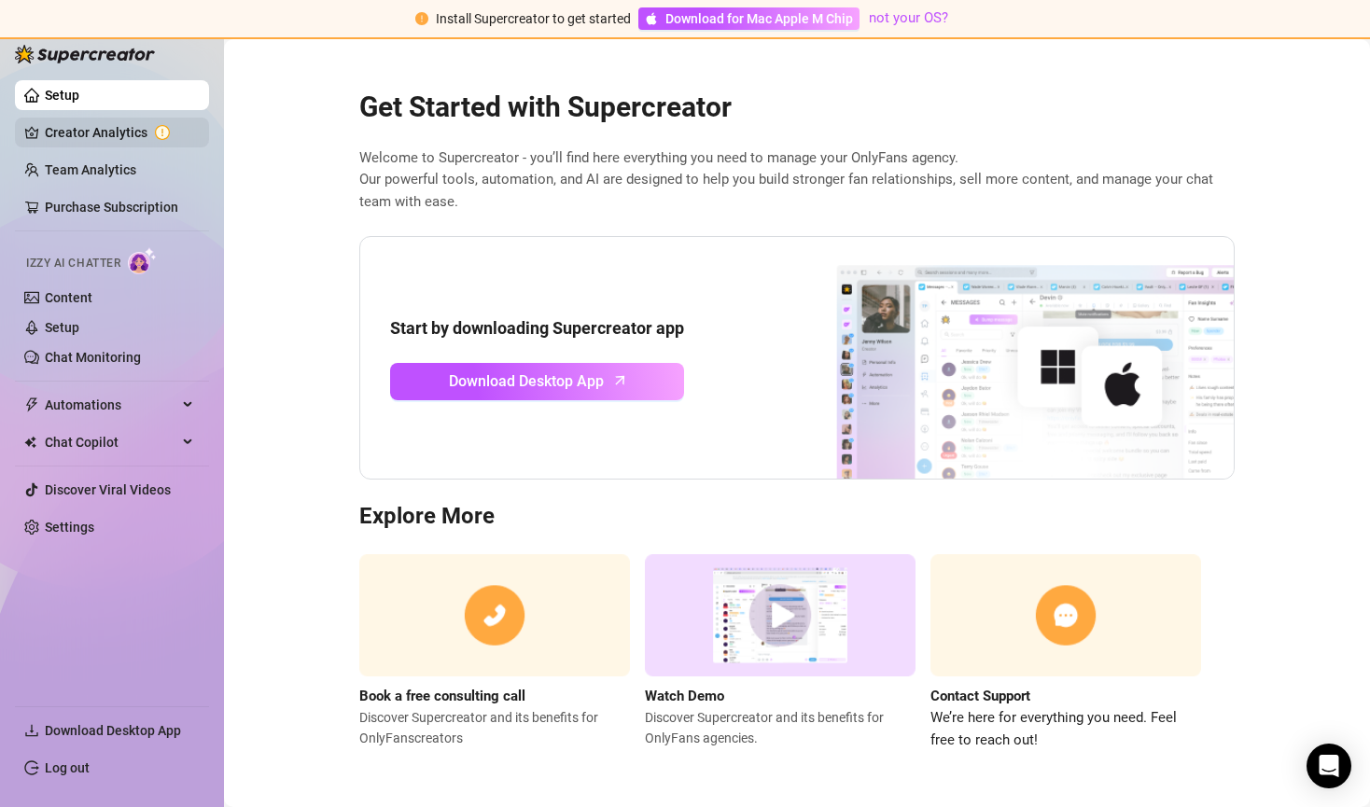
click at [118, 136] on link "Creator Analytics" at bounding box center [119, 133] width 149 height 30
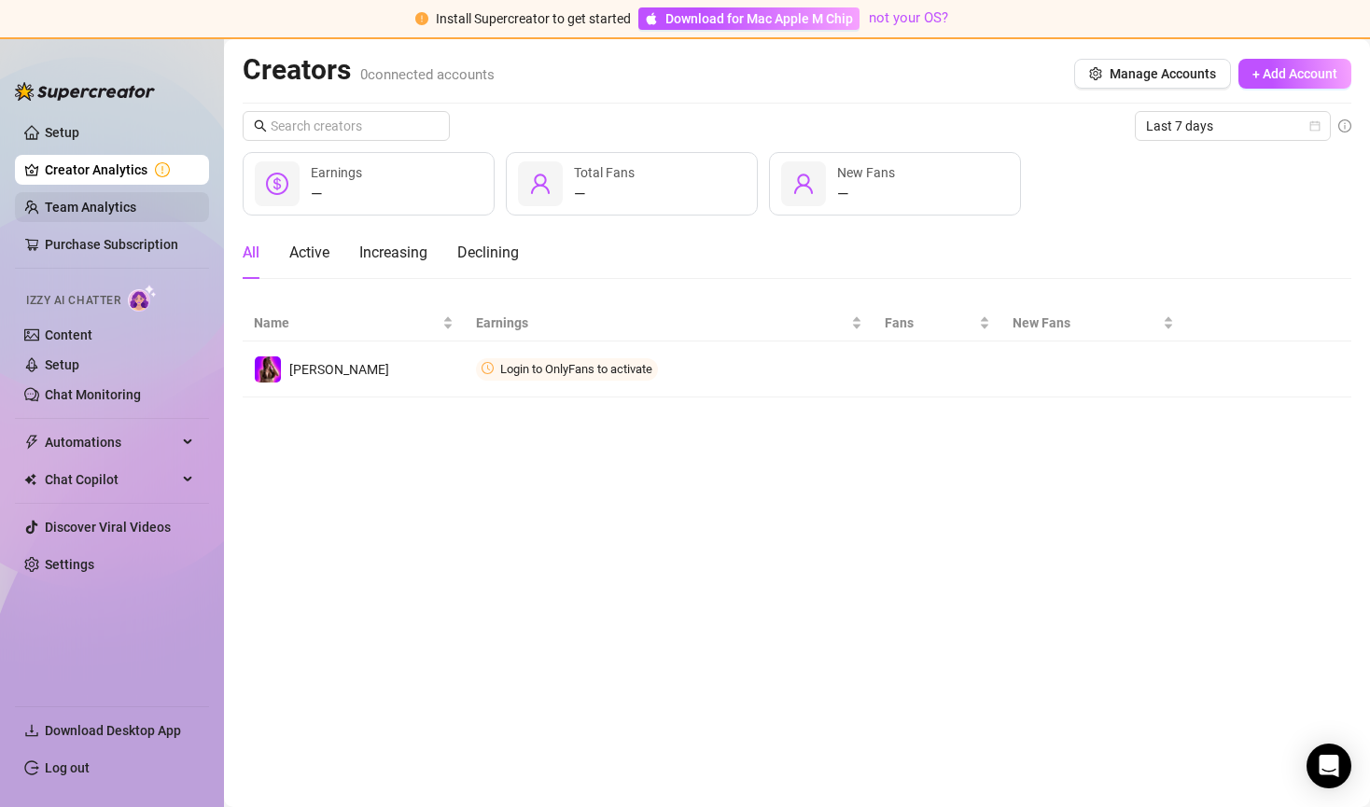
click at [119, 204] on link "Team Analytics" at bounding box center [90, 207] width 91 height 15
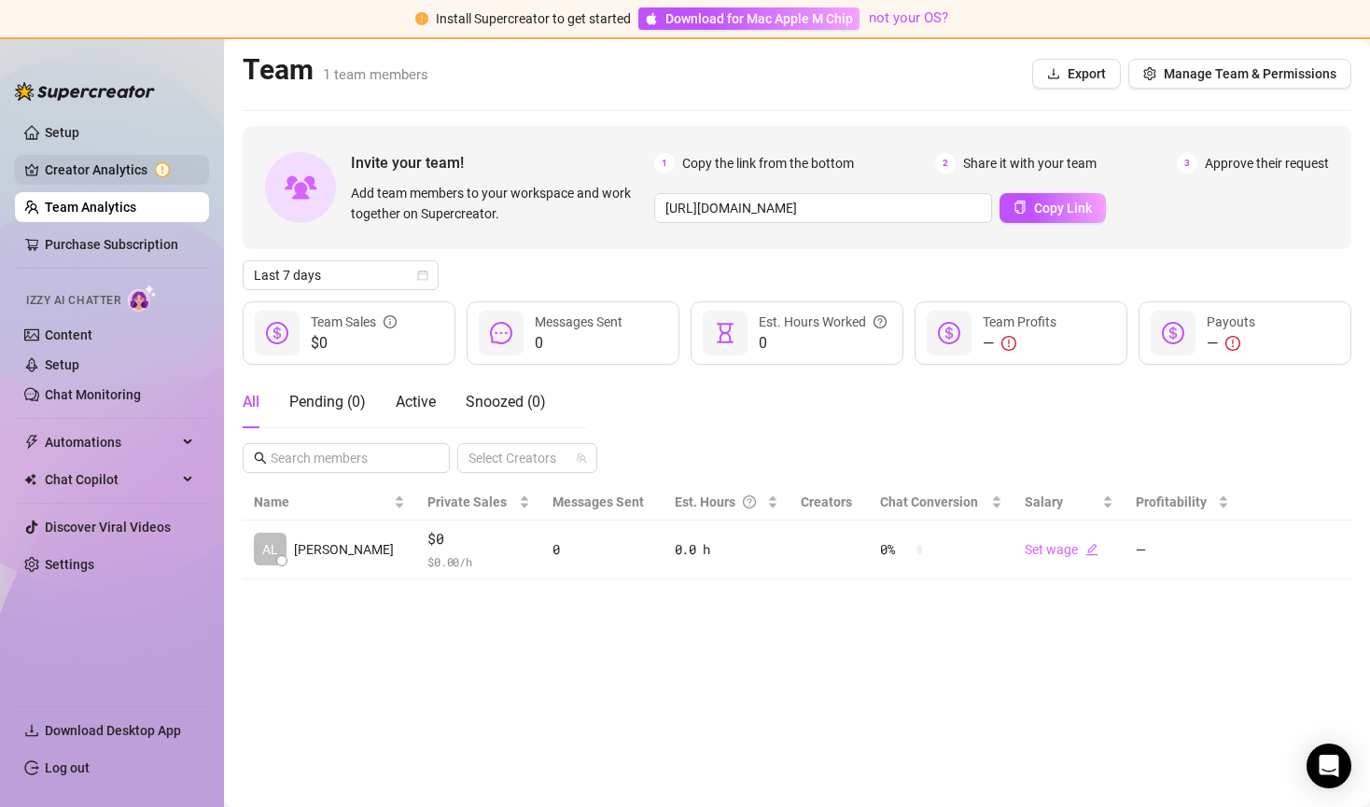
click at [110, 174] on link "Creator Analytics" at bounding box center [119, 170] width 149 height 30
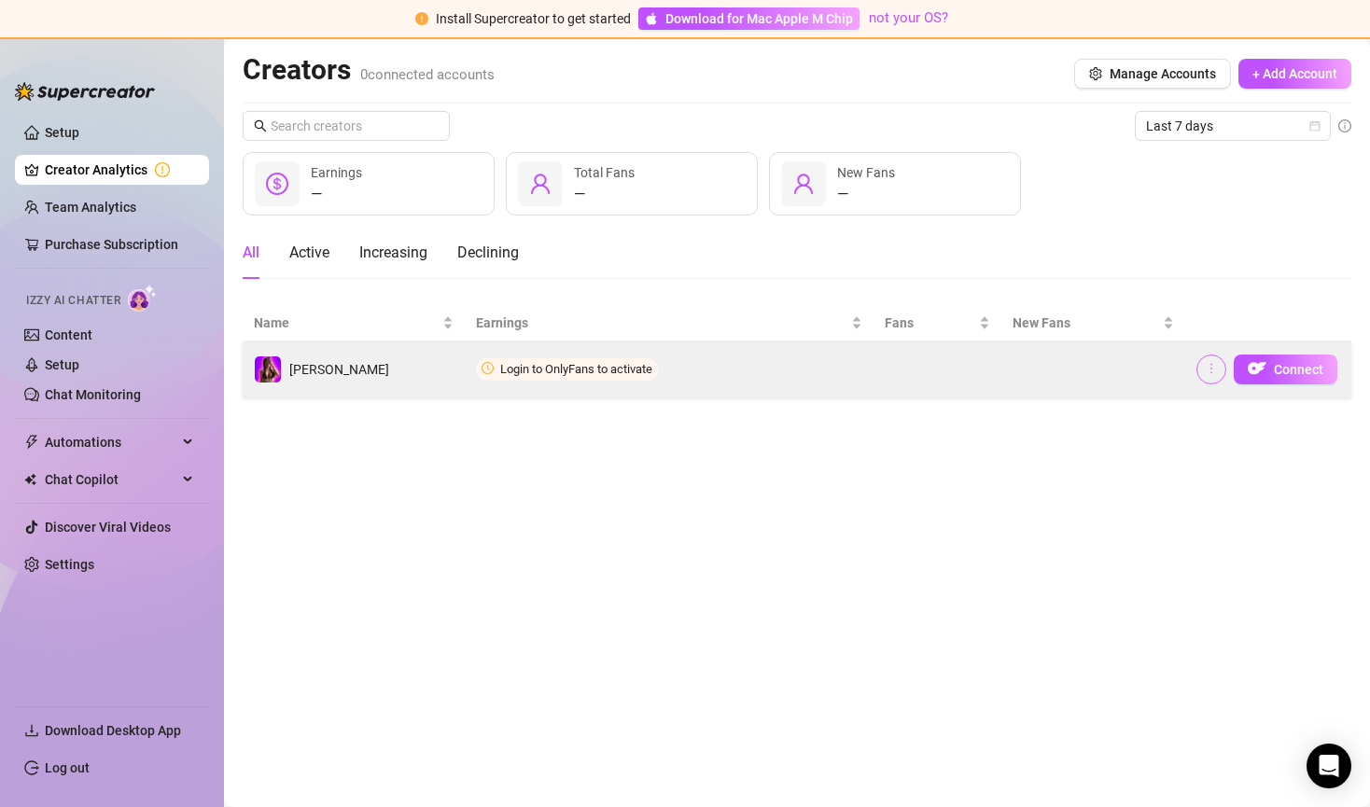
click at [1210, 373] on icon "more" at bounding box center [1211, 368] width 13 height 13
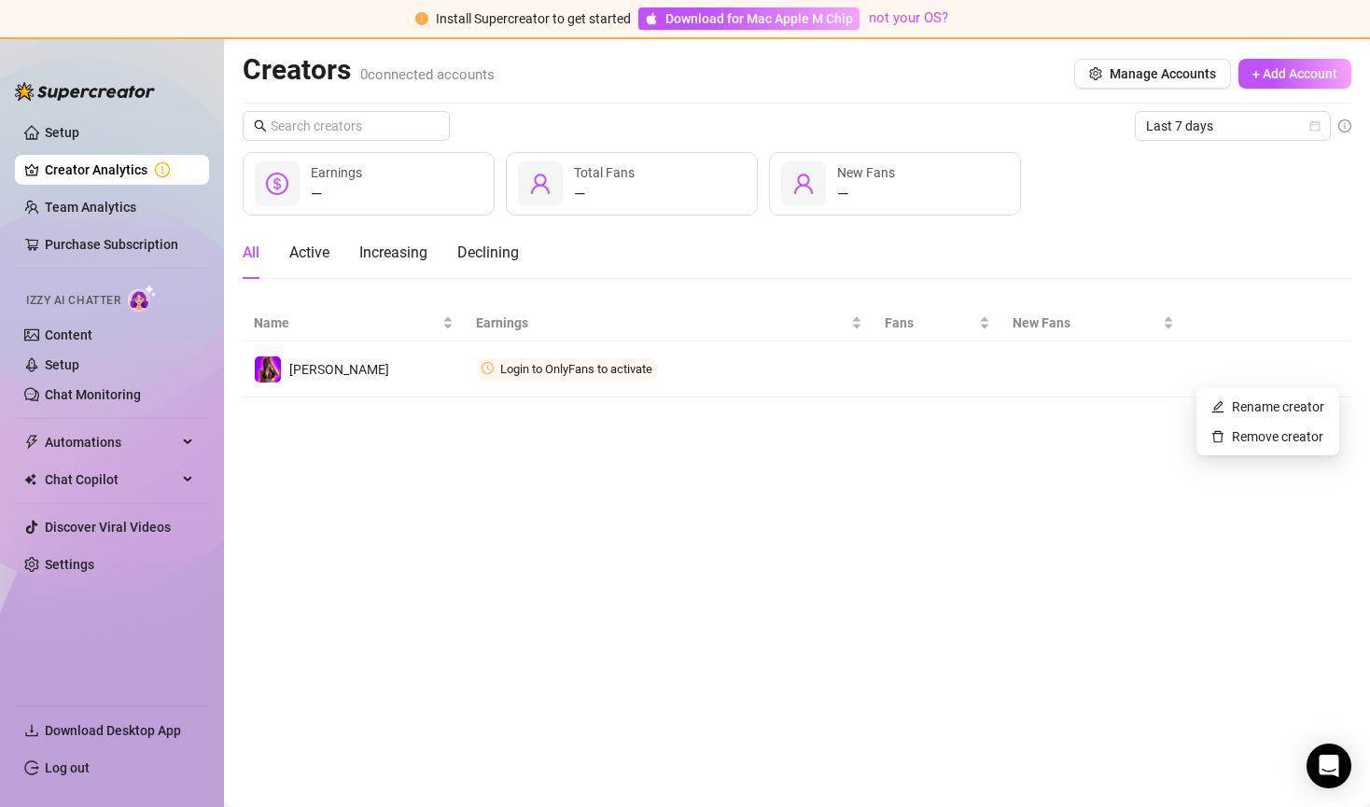
click at [1122, 414] on main "Creators 0 connected accounts Manage Accounts + Add Account Last 7 days — Earni…" at bounding box center [797, 423] width 1146 height 768
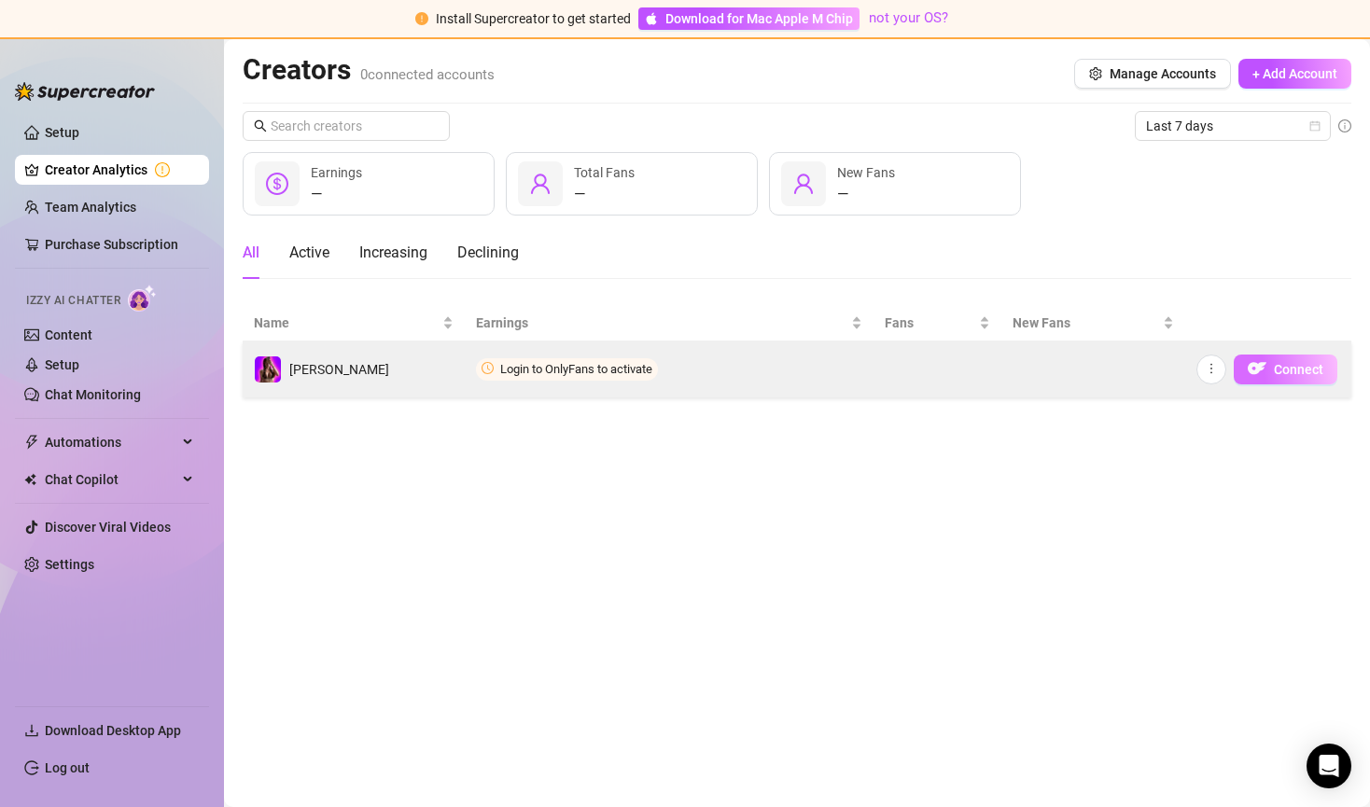
click at [1268, 376] on button "Connect" at bounding box center [1286, 370] width 104 height 30
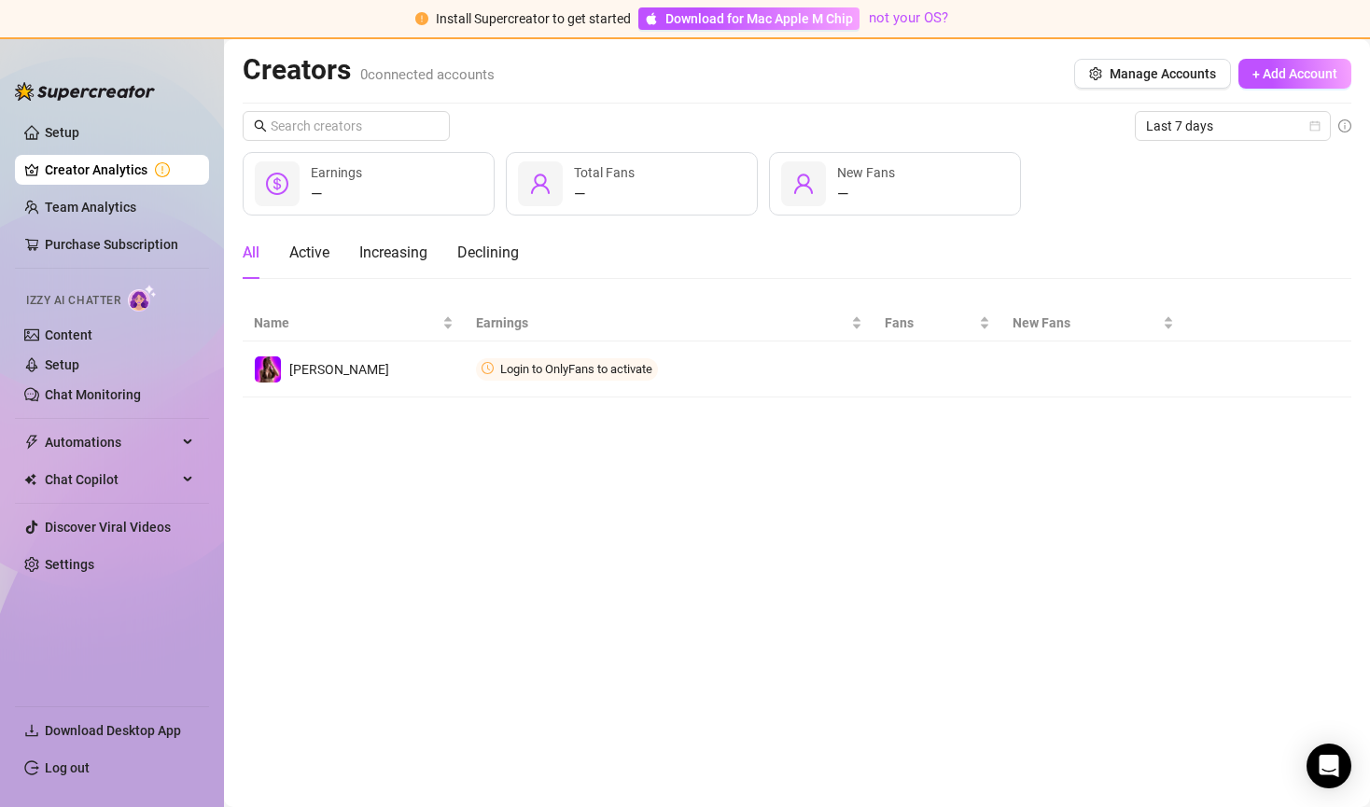
click at [790, 458] on main "Creators 0 connected accounts Manage Accounts + Add Account Last 7 days — Earni…" at bounding box center [797, 423] width 1146 height 768
